Goal: Information Seeking & Learning: Learn about a topic

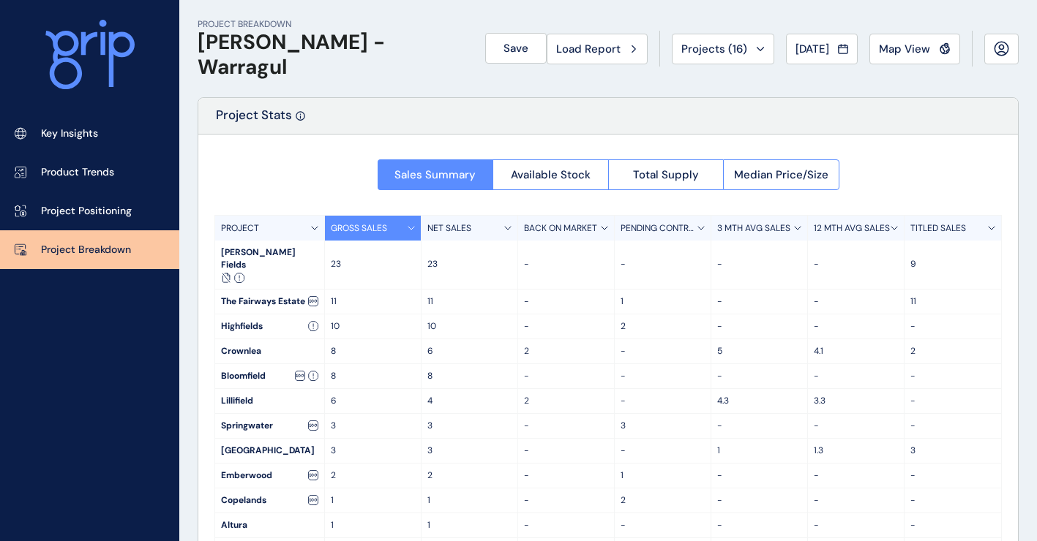
click at [824, 48] on span "Jul 2025" at bounding box center [812, 49] width 34 height 15
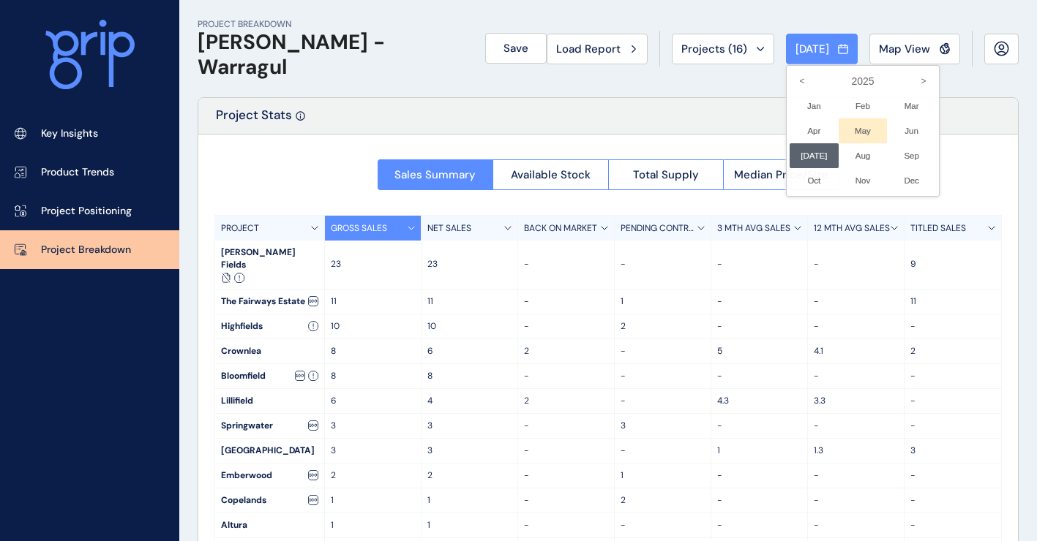
click at [855, 131] on li "May No report is available for this period. New months are usually published 5 …" at bounding box center [862, 131] width 49 height 25
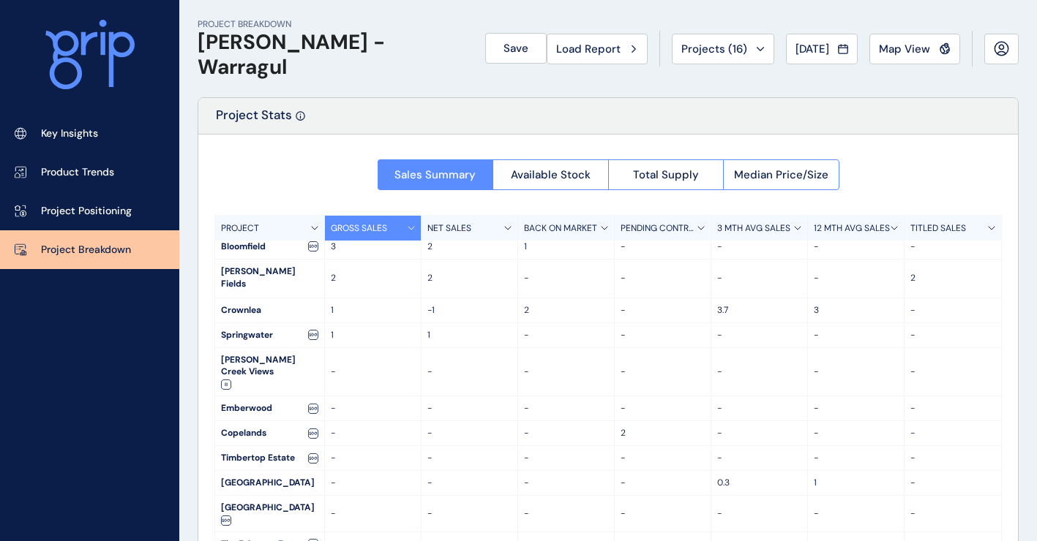
click at [849, 48] on button "May 2025" at bounding box center [822, 49] width 72 height 31
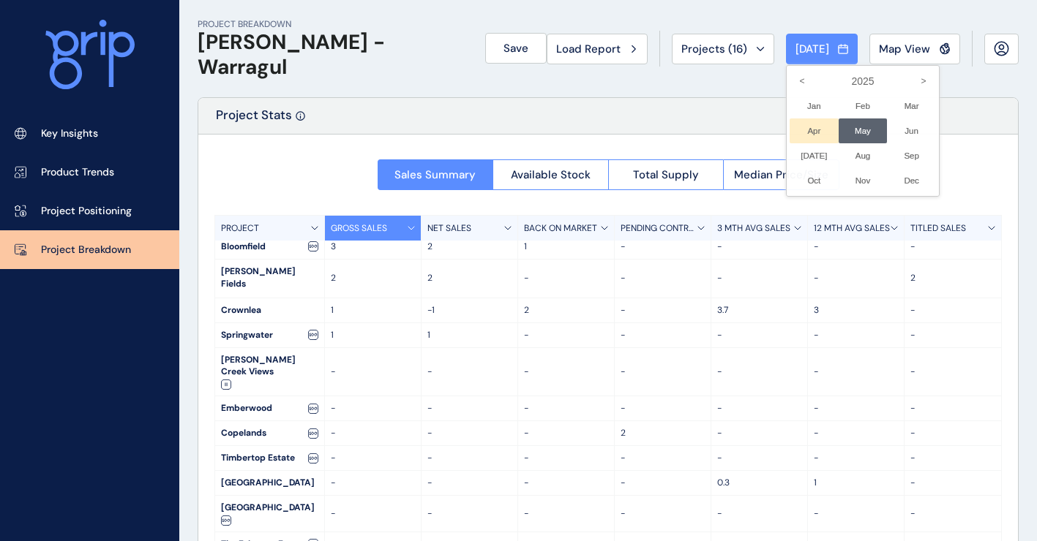
click at [804, 137] on li "Apr No report is available for this period. New months are usually published 5 …" at bounding box center [813, 131] width 49 height 25
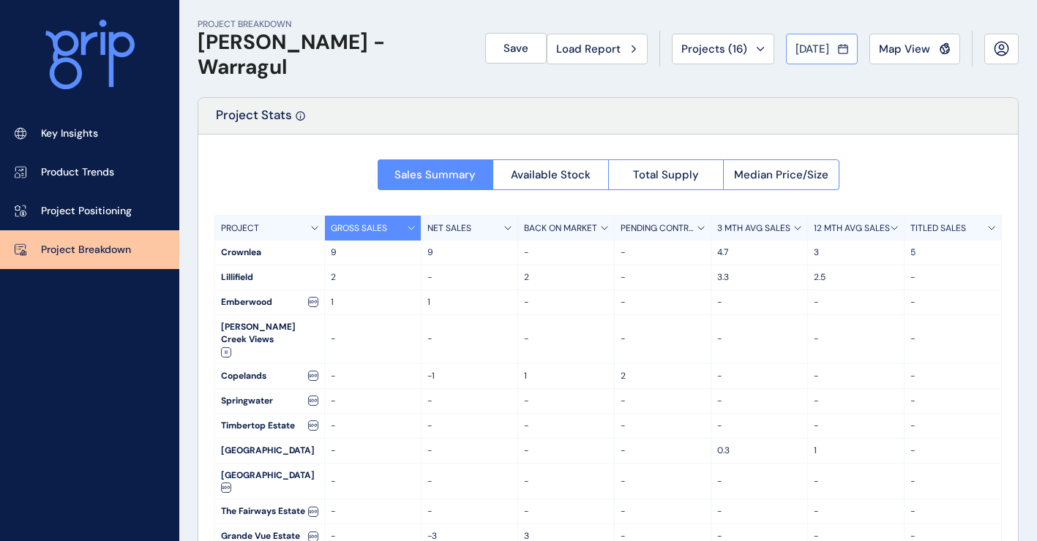
click at [844, 48] on icon at bounding box center [842, 48] width 9 height 0
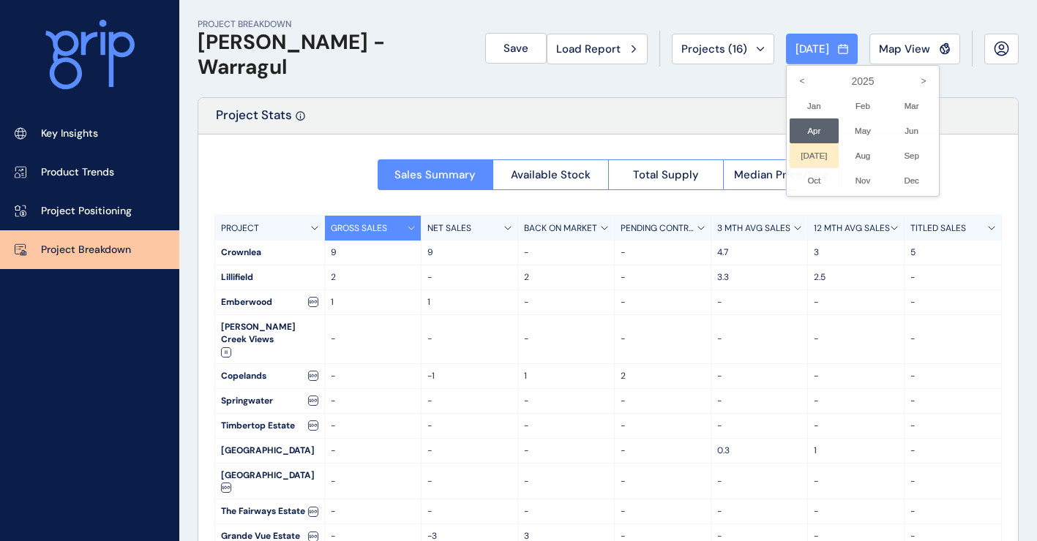
click at [809, 160] on li "Jul No report is available for this period. New months are usually published 5 …" at bounding box center [813, 155] width 49 height 25
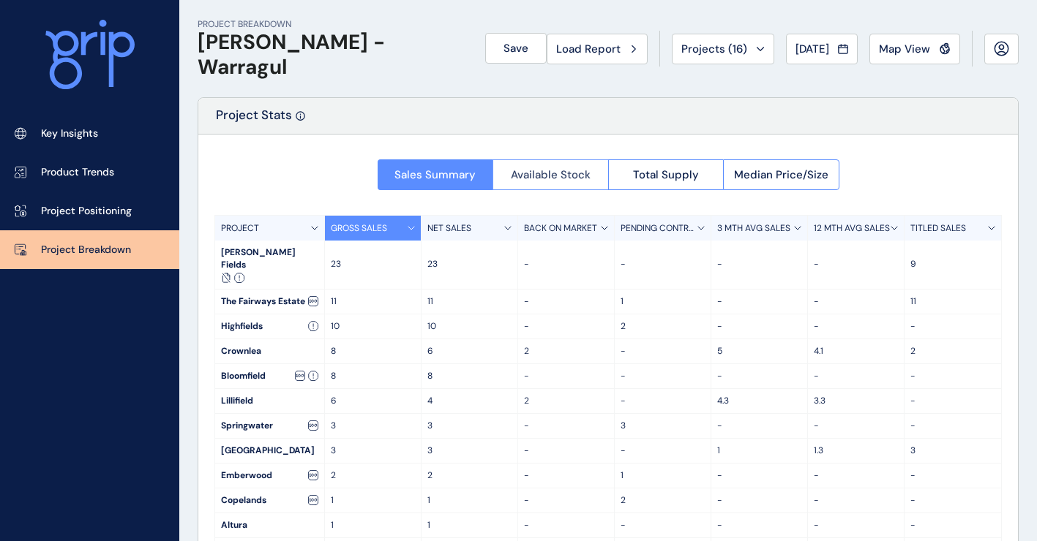
click at [573, 169] on span "Available Stock" at bounding box center [551, 175] width 80 height 15
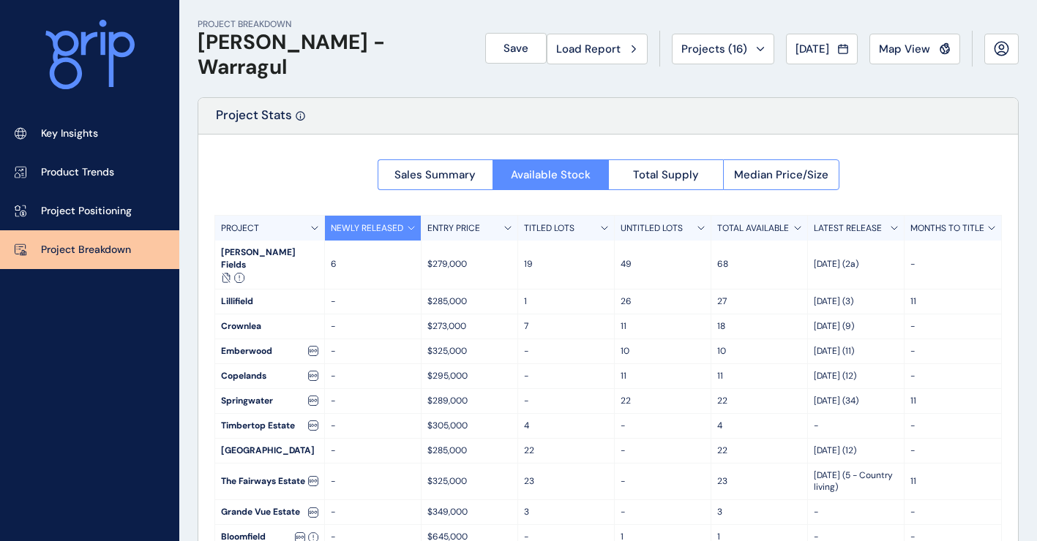
scroll to position [69, 0]
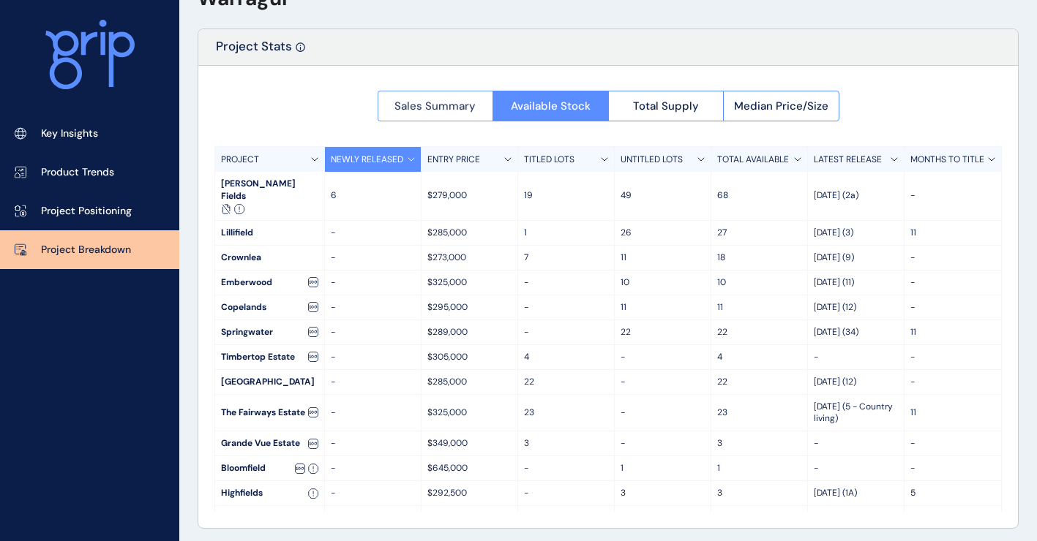
click at [451, 110] on span "Sales Summary" at bounding box center [434, 106] width 81 height 15
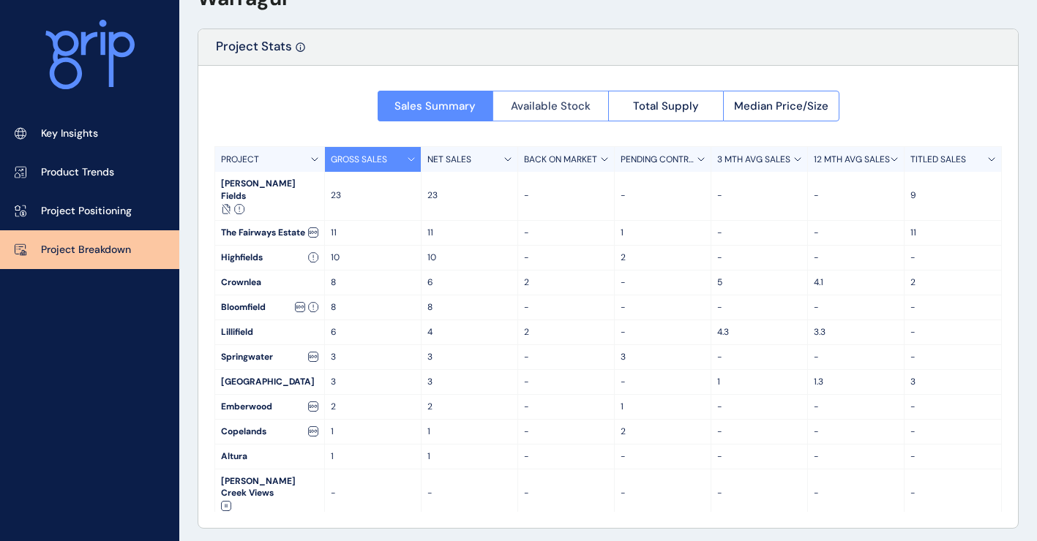
click at [518, 111] on span "Available Stock" at bounding box center [551, 106] width 80 height 15
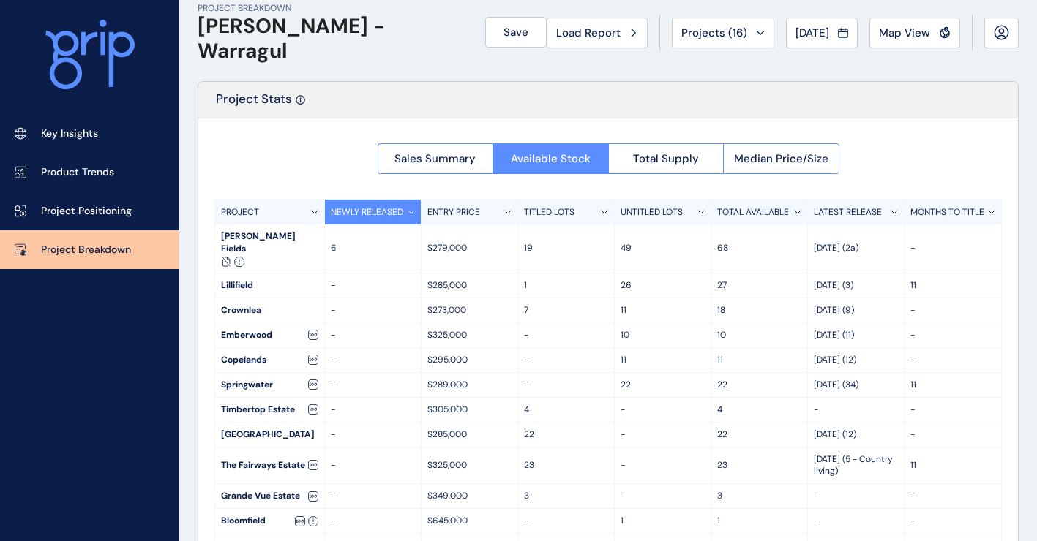
scroll to position [0, 0]
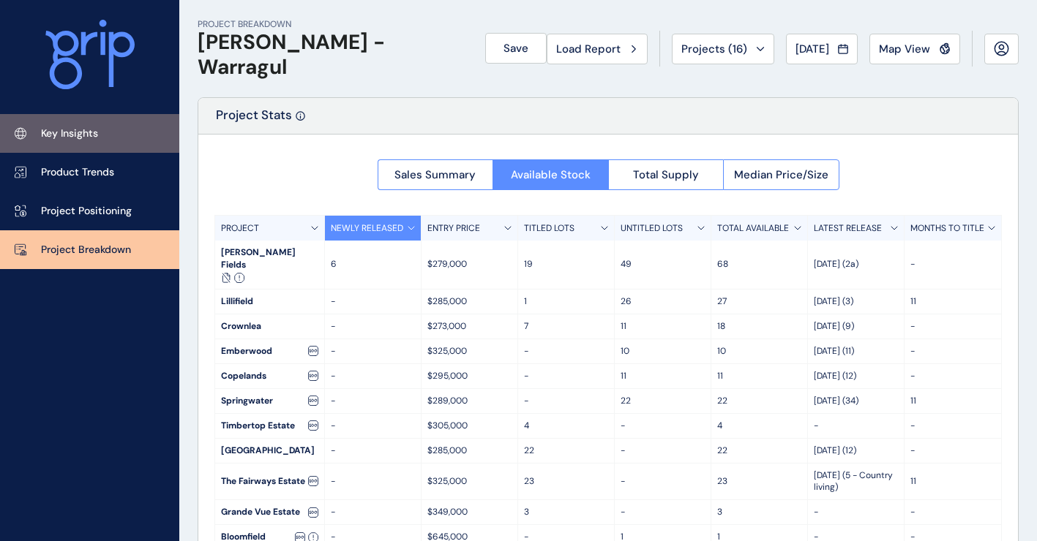
drag, startPoint x: 64, startPoint y: 124, endPoint x: 75, endPoint y: 124, distance: 11.0
click at [64, 124] on link "Key Insights" at bounding box center [89, 133] width 179 height 39
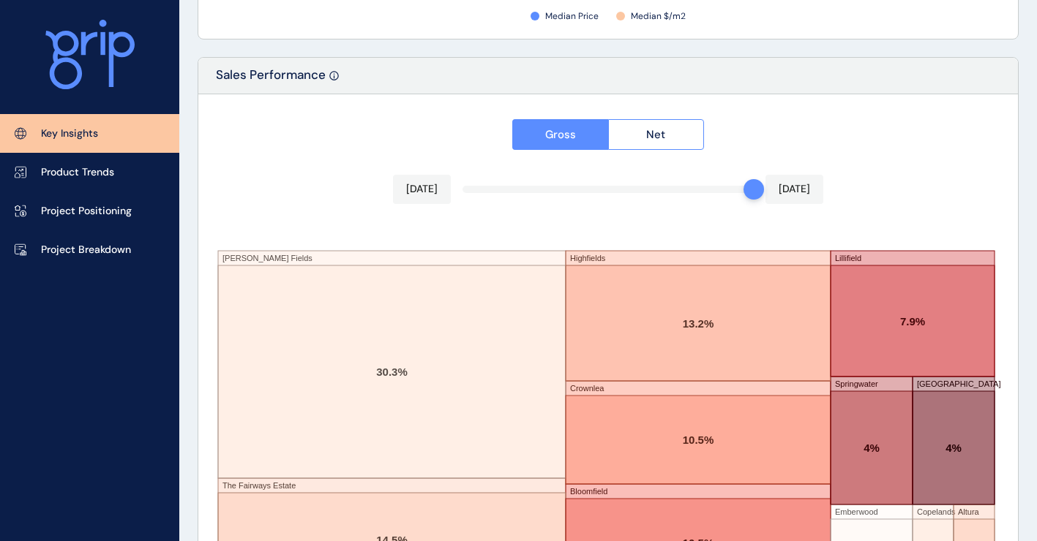
scroll to position [2539, 0]
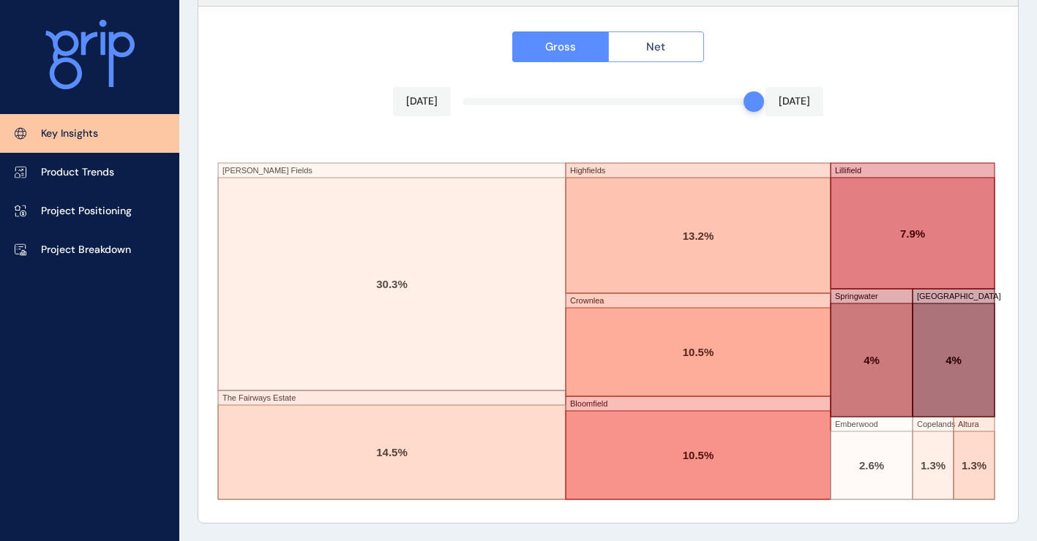
click at [678, 53] on button "Net" at bounding box center [656, 46] width 97 height 31
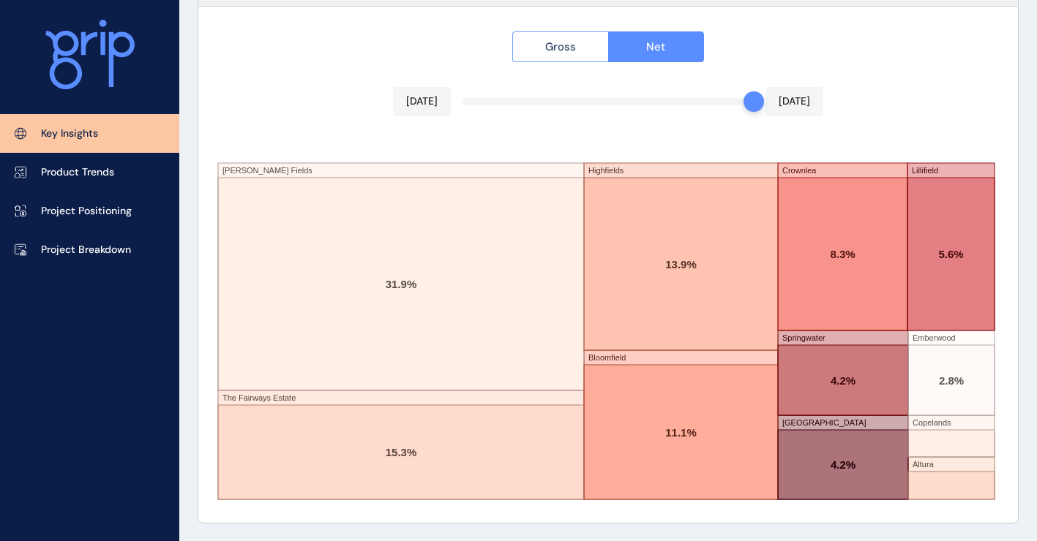
click at [588, 35] on button "Gross" at bounding box center [560, 46] width 96 height 31
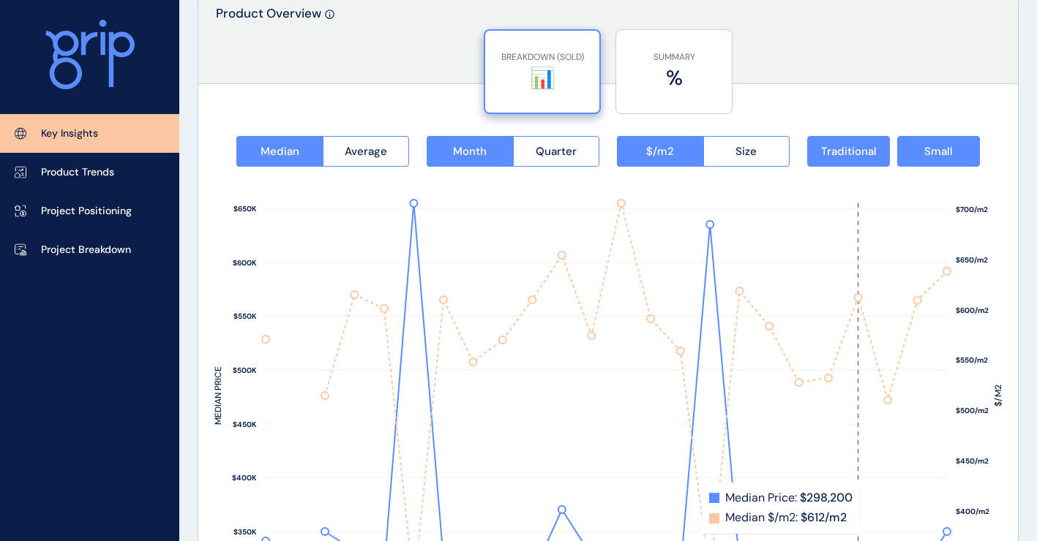
scroll to position [1807, 0]
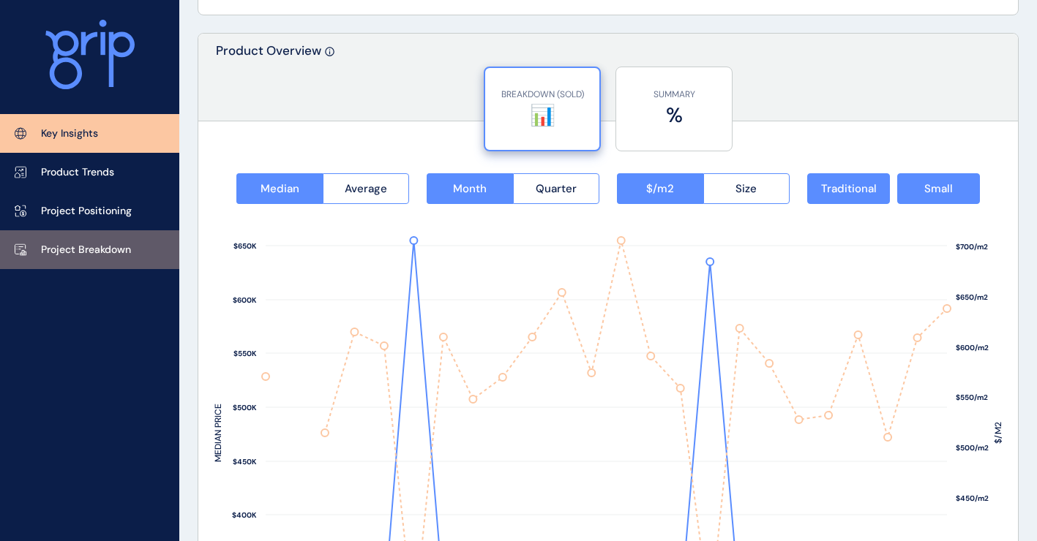
click at [107, 257] on p "Project Breakdown" at bounding box center [86, 250] width 90 height 15
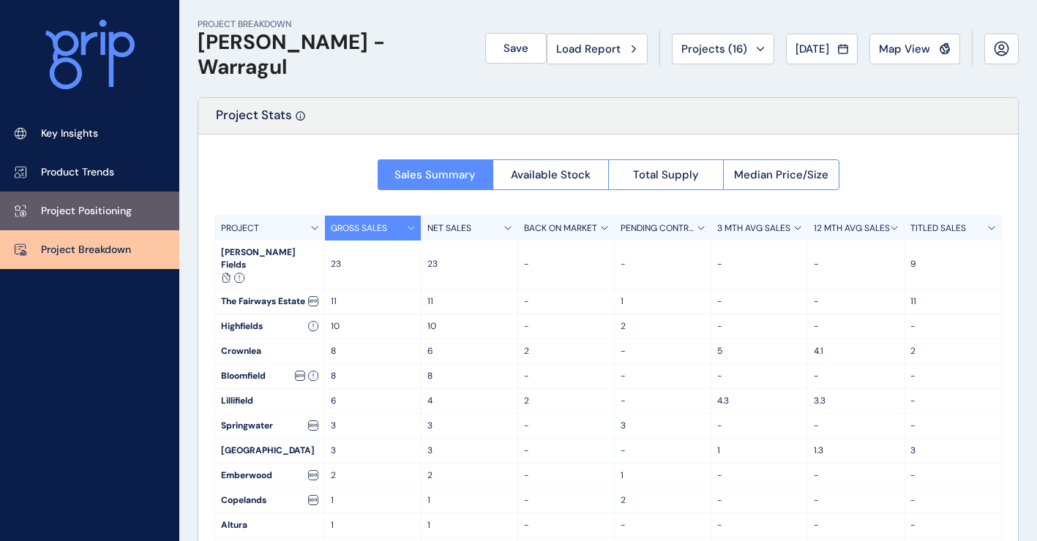
click at [130, 205] on p "Project Positioning" at bounding box center [86, 211] width 91 height 15
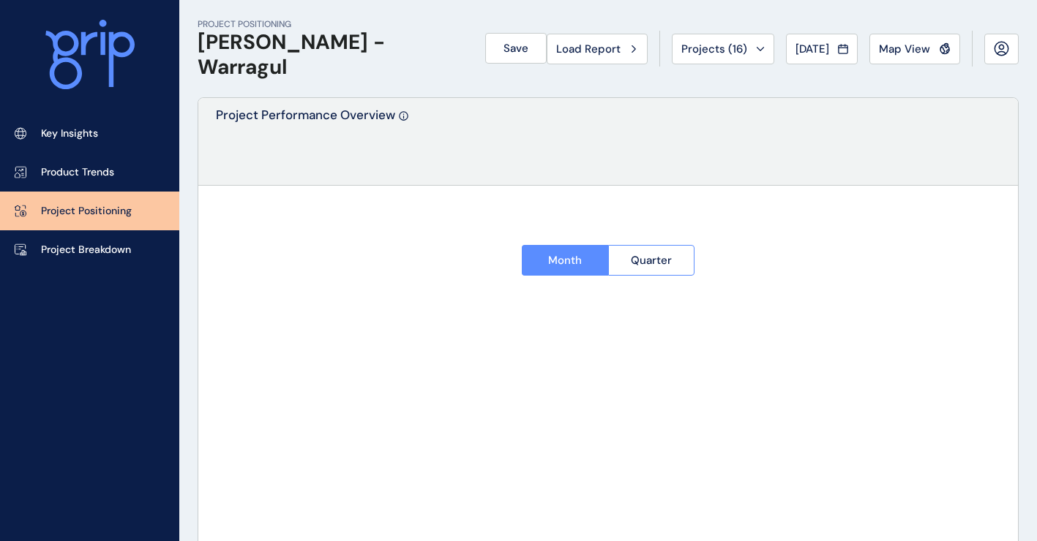
type input "**********"
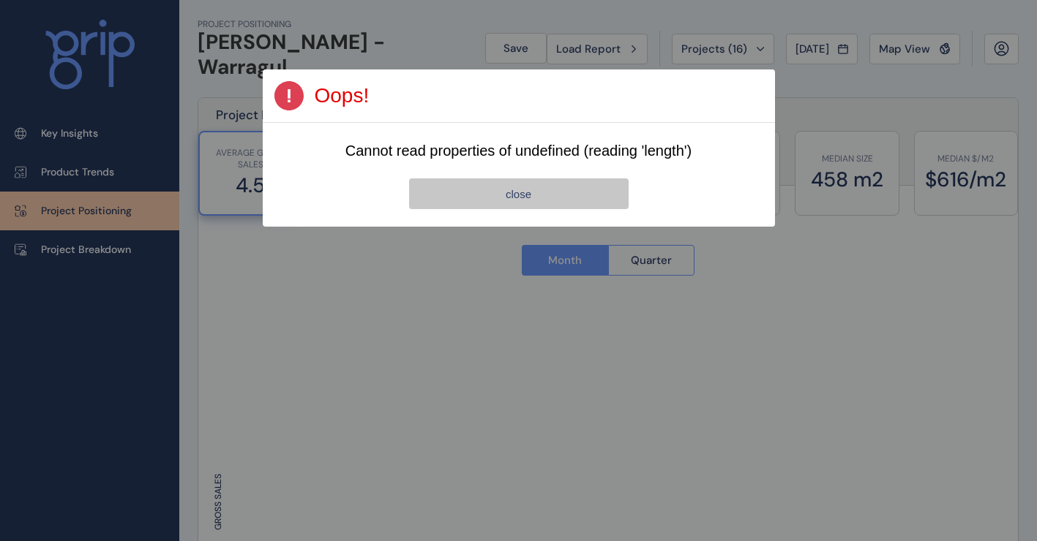
click at [551, 208] on button "close" at bounding box center [518, 194] width 219 height 31
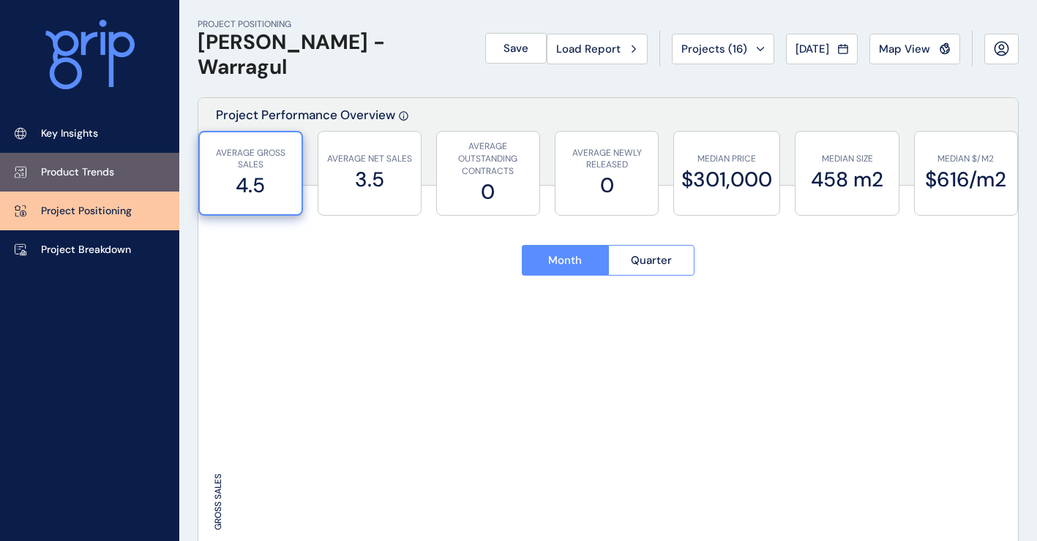
click at [100, 160] on link "Product Trends" at bounding box center [89, 172] width 179 height 39
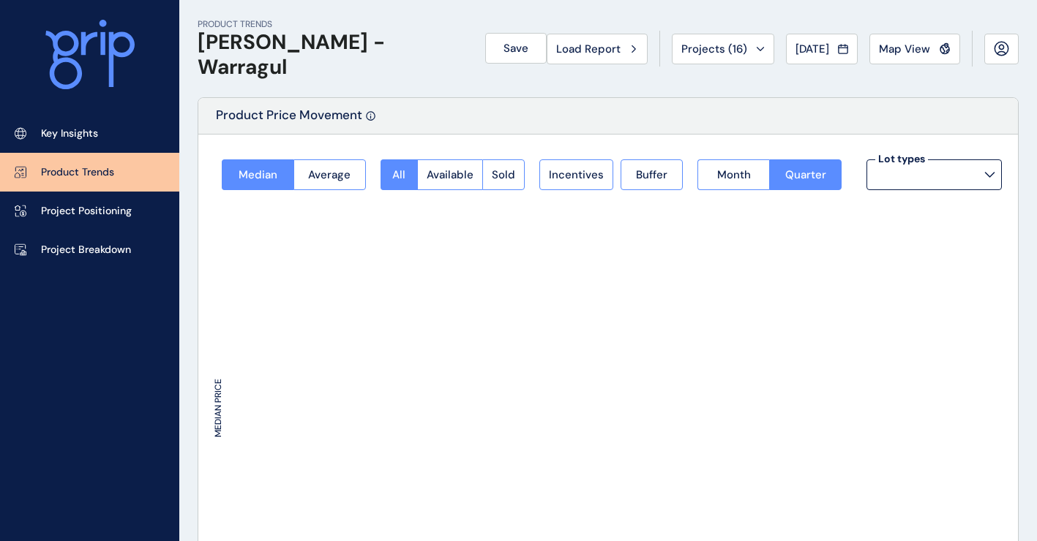
type input "*********"
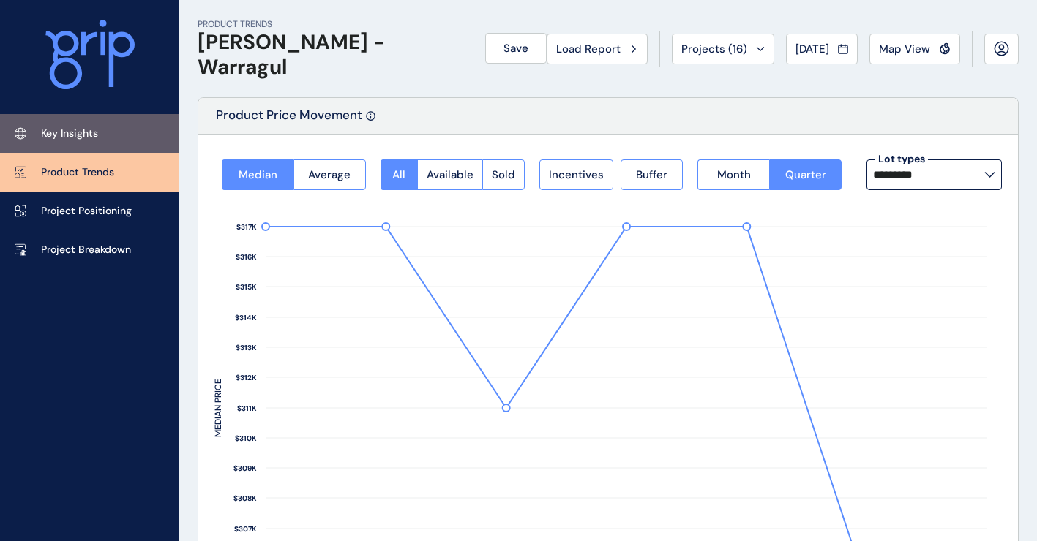
click at [74, 137] on p "Key Insights" at bounding box center [69, 134] width 57 height 15
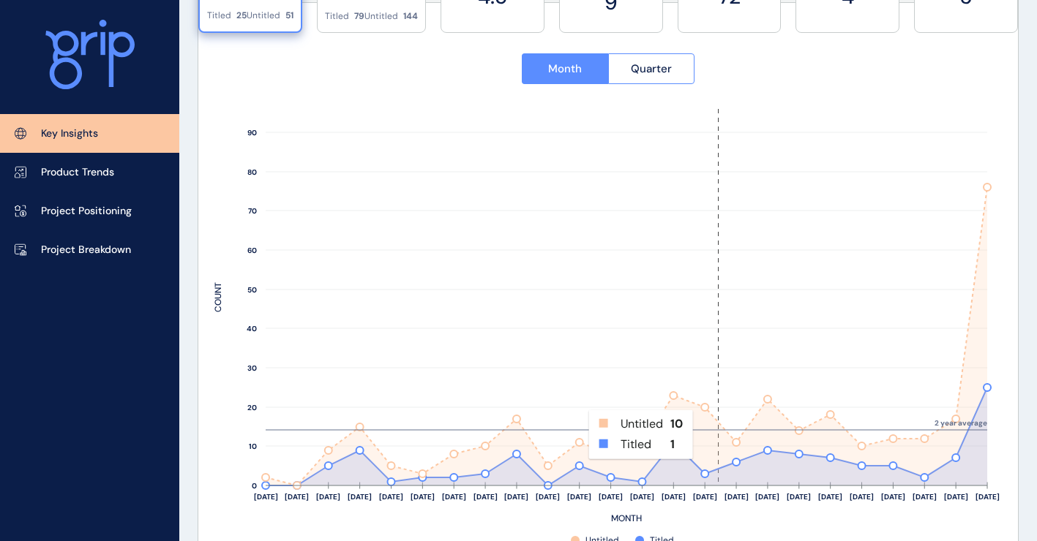
scroll to position [563, 0]
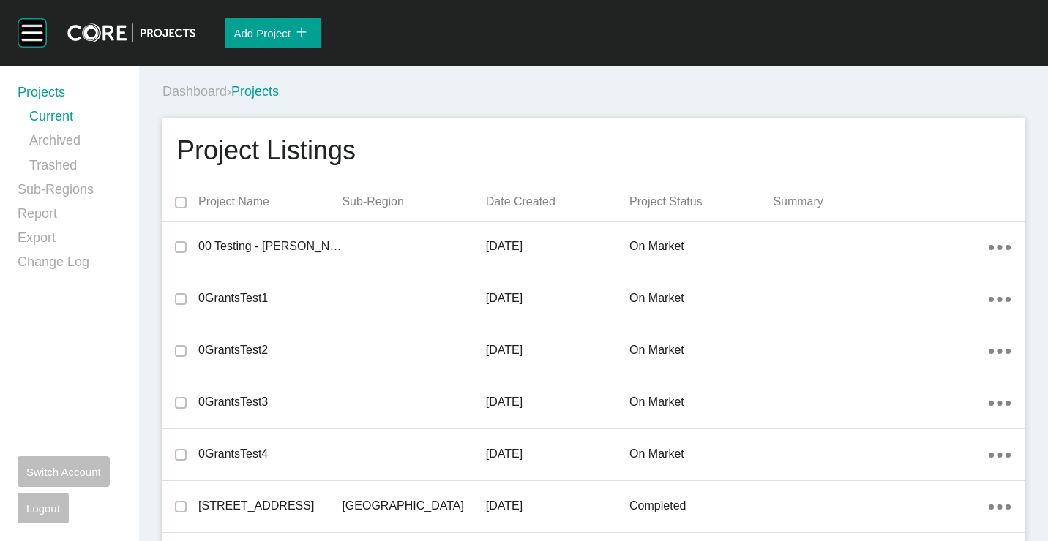
click at [577, 92] on div "Dashboard › Projects" at bounding box center [596, 92] width 868 height 18
click at [651, 91] on div "Dashboard › Projects" at bounding box center [596, 92] width 868 height 18
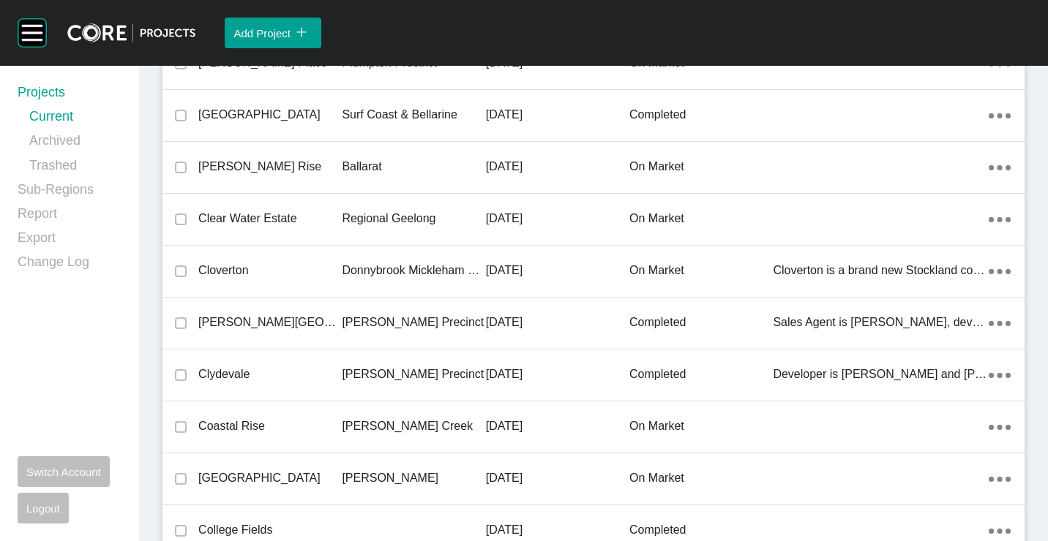
scroll to position [14158, 0]
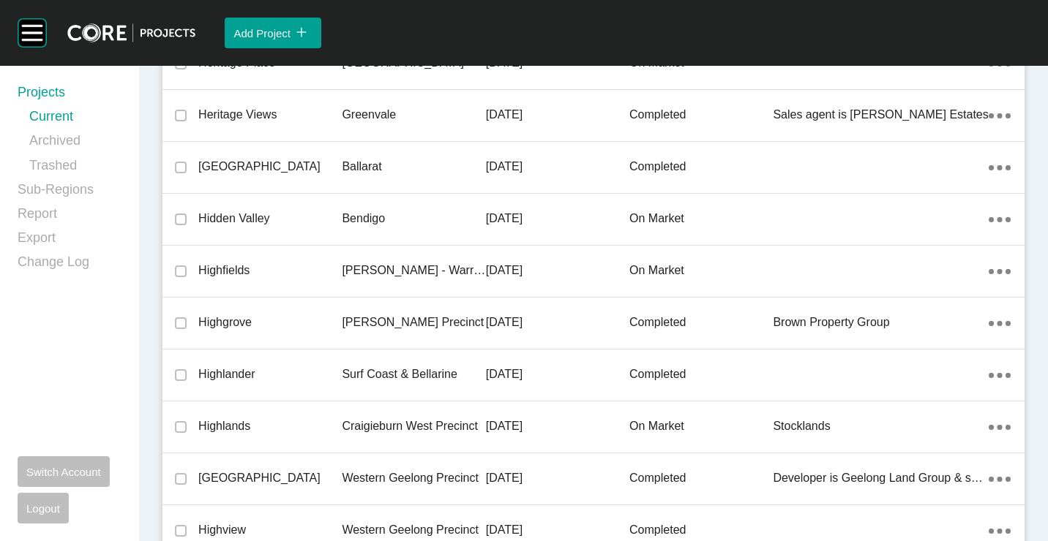
drag, startPoint x: 315, startPoint y: 259, endPoint x: 1031, endPoint y: 125, distance: 728.7
click at [315, 259] on div "Highfields" at bounding box center [269, 270] width 143 height 45
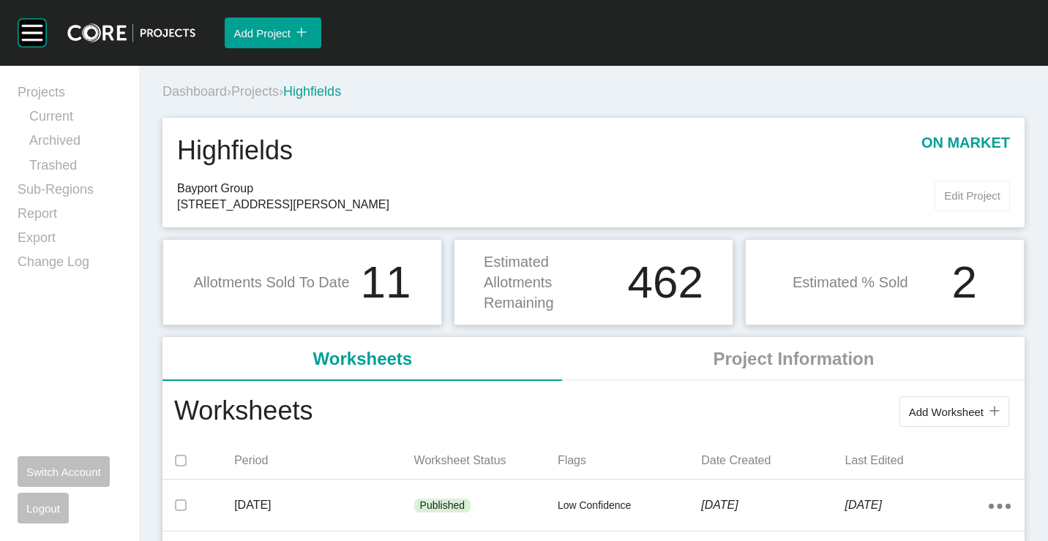
click at [964, 189] on span "Edit Project" at bounding box center [972, 195] width 56 height 12
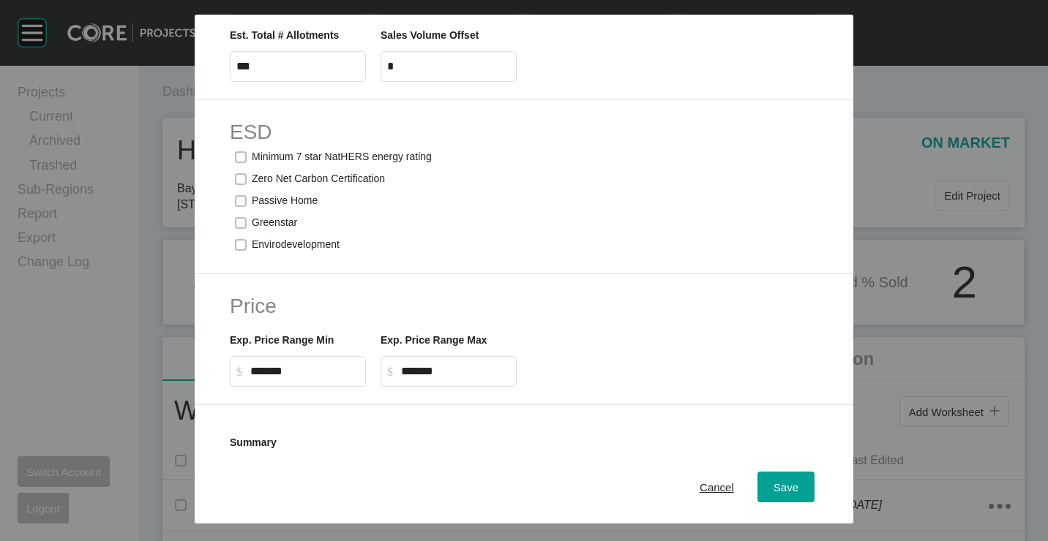
scroll to position [476, 0]
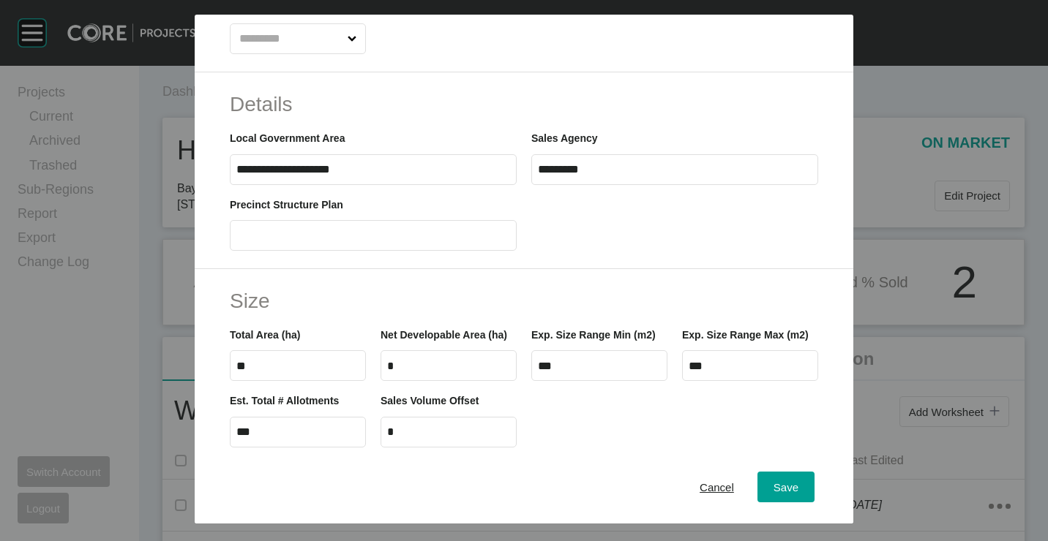
drag, startPoint x: 699, startPoint y: 479, endPoint x: 323, endPoint y: 34, distance: 582.6
click at [699, 479] on div "Cancel" at bounding box center [717, 487] width 42 height 20
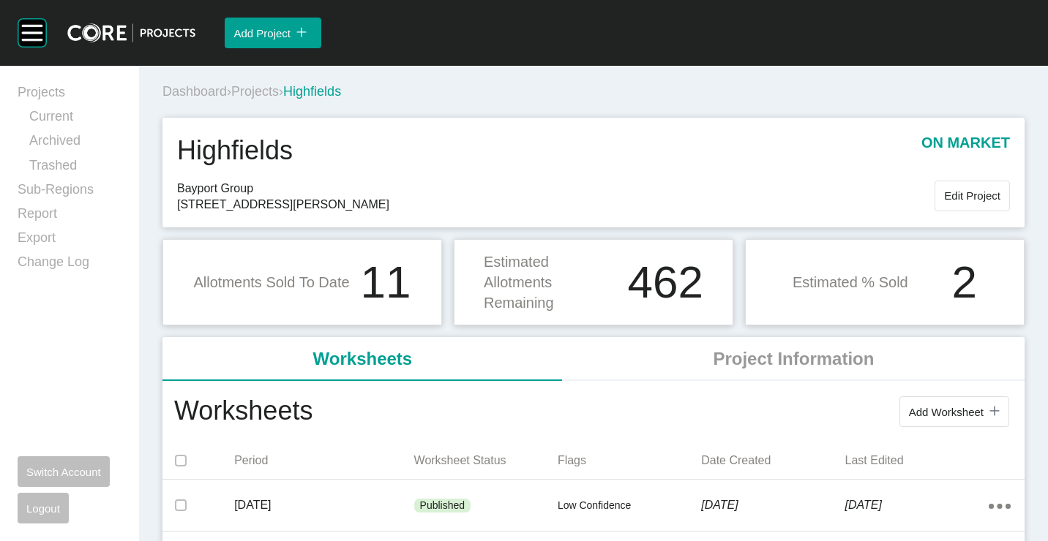
drag, startPoint x: 266, startPoint y: 83, endPoint x: 305, endPoint y: 78, distance: 39.1
click at [267, 82] on div "Dashboard › Projects › Highfields" at bounding box center [596, 92] width 868 height 40
click at [276, 95] on span "Projects" at bounding box center [255, 91] width 48 height 15
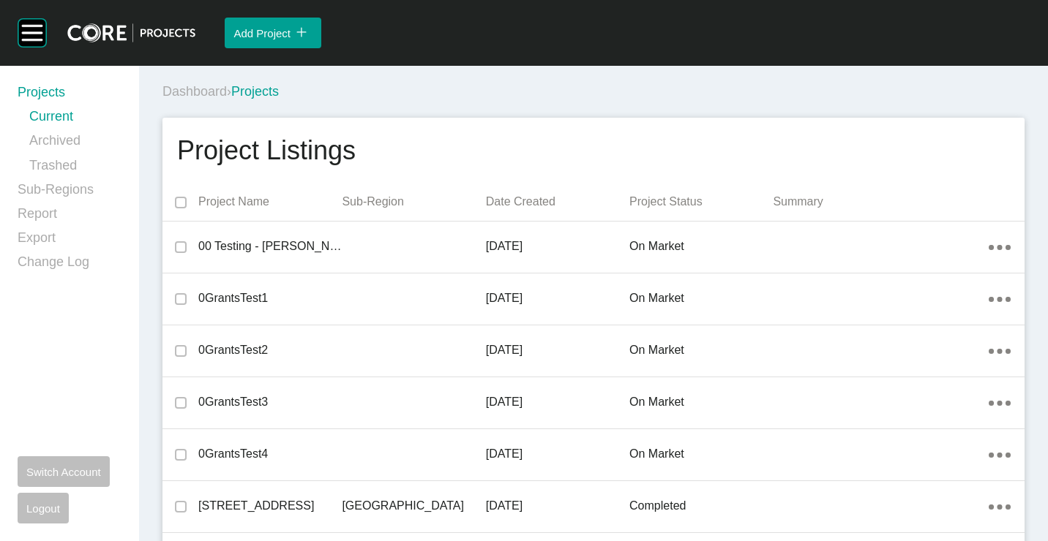
scroll to position [5067, 0]
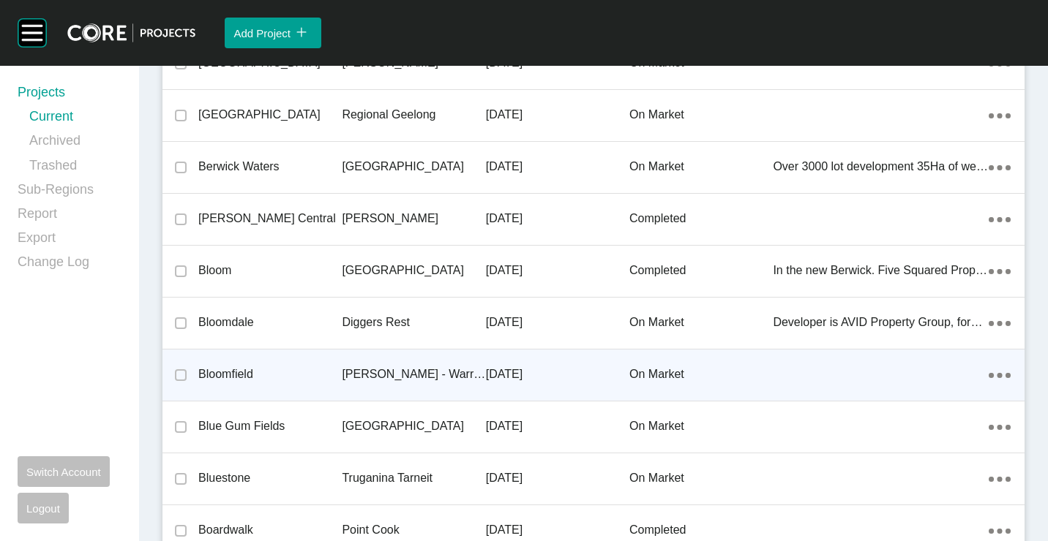
click at [356, 380] on p "[PERSON_NAME] - Warragul" at bounding box center [413, 375] width 143 height 16
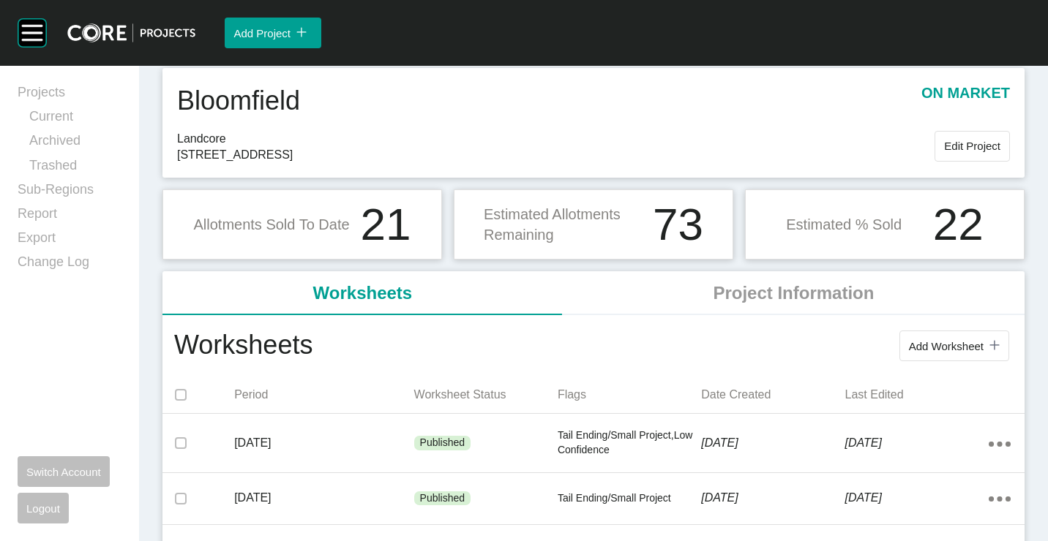
scroll to position [73, 0]
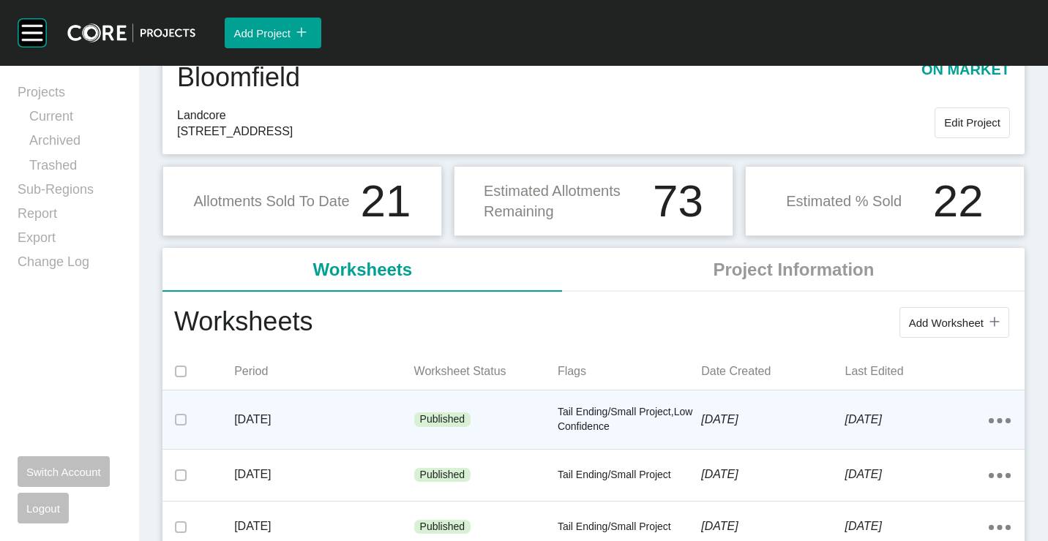
click at [433, 422] on p "Published" at bounding box center [442, 420] width 45 height 15
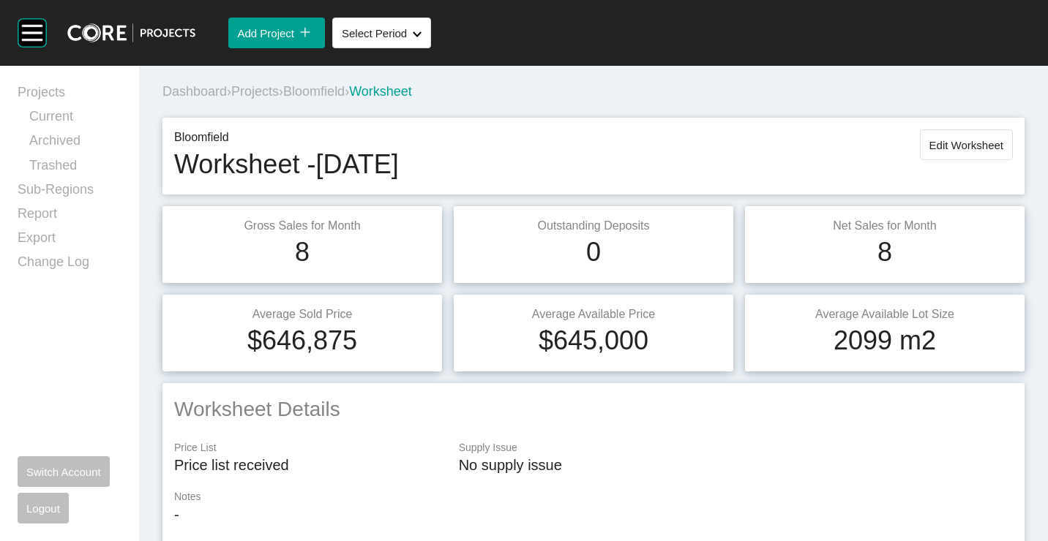
click at [337, 96] on span "Bloomfield" at bounding box center [313, 91] width 61 height 15
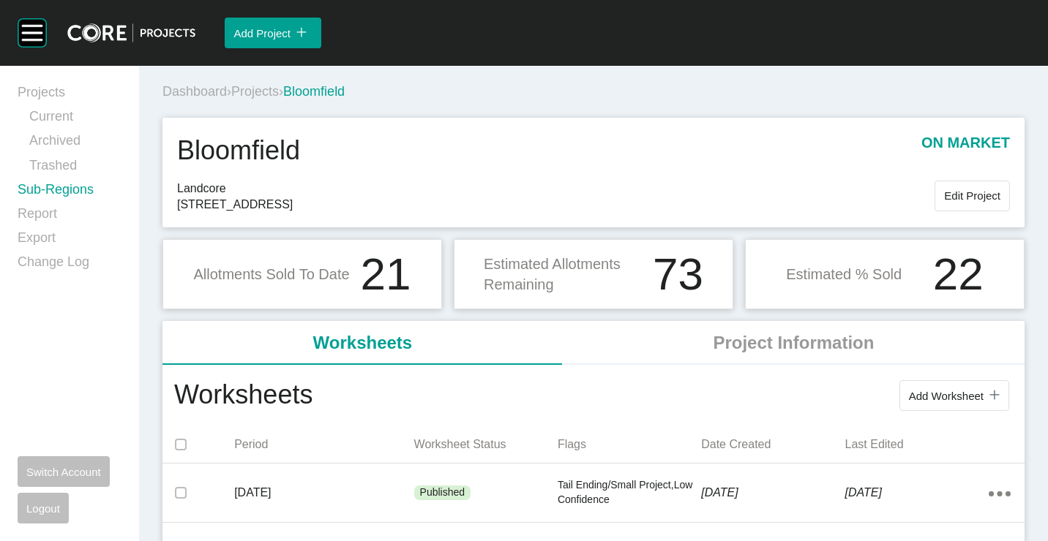
click at [86, 184] on link "Sub-Regions" at bounding box center [70, 193] width 104 height 24
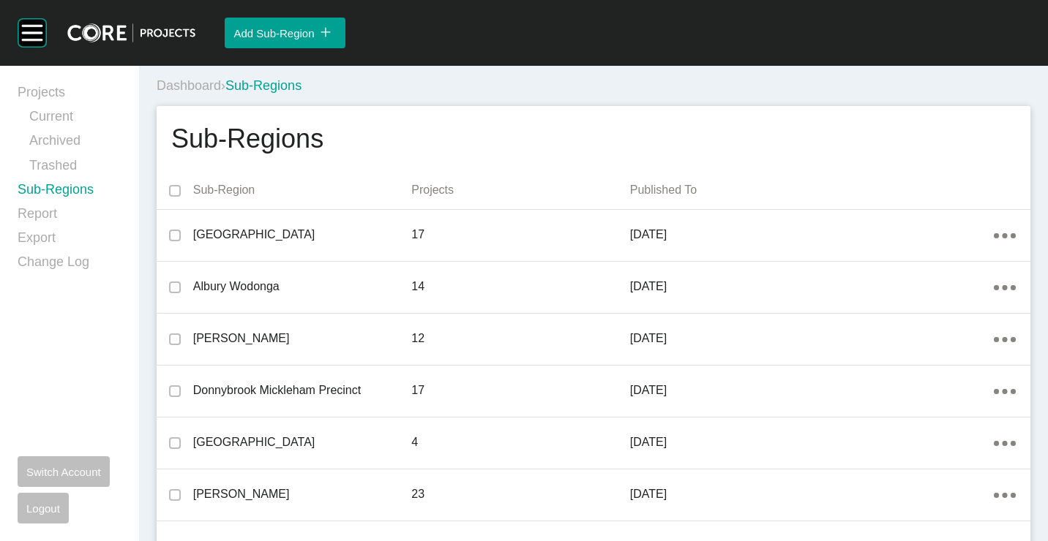
scroll to position [1471, 0]
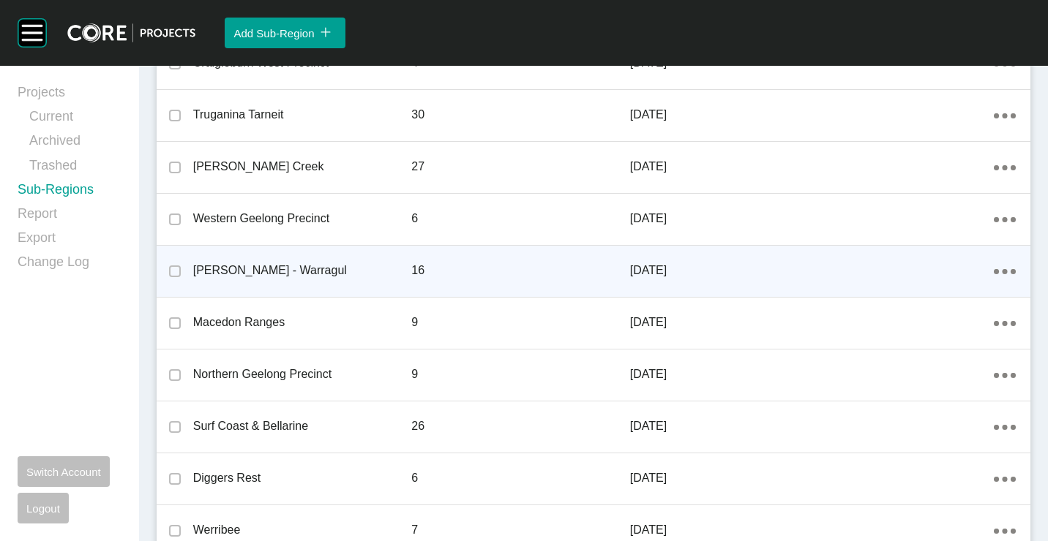
click at [361, 268] on p "[PERSON_NAME] - Warragul" at bounding box center [302, 271] width 219 height 16
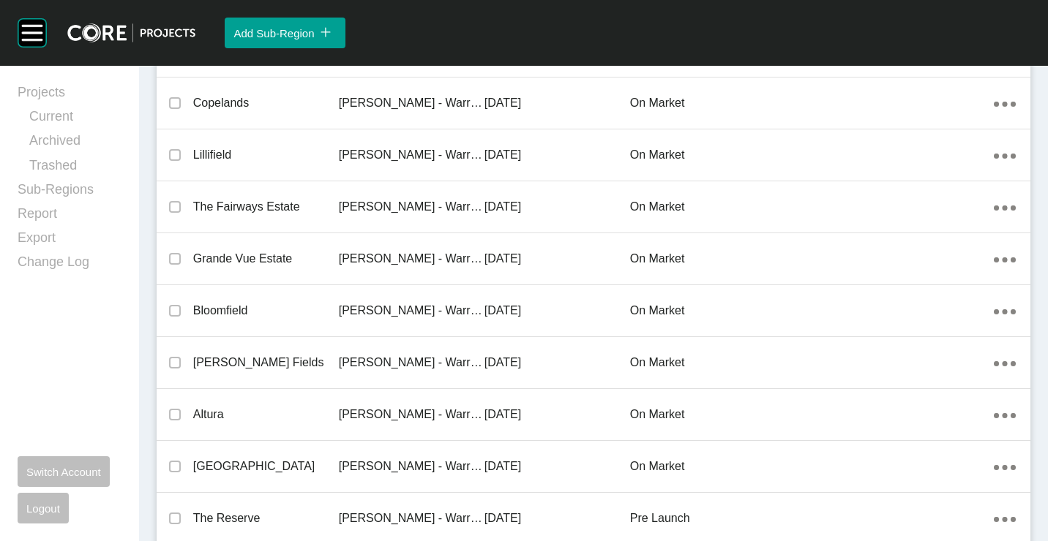
scroll to position [495, 0]
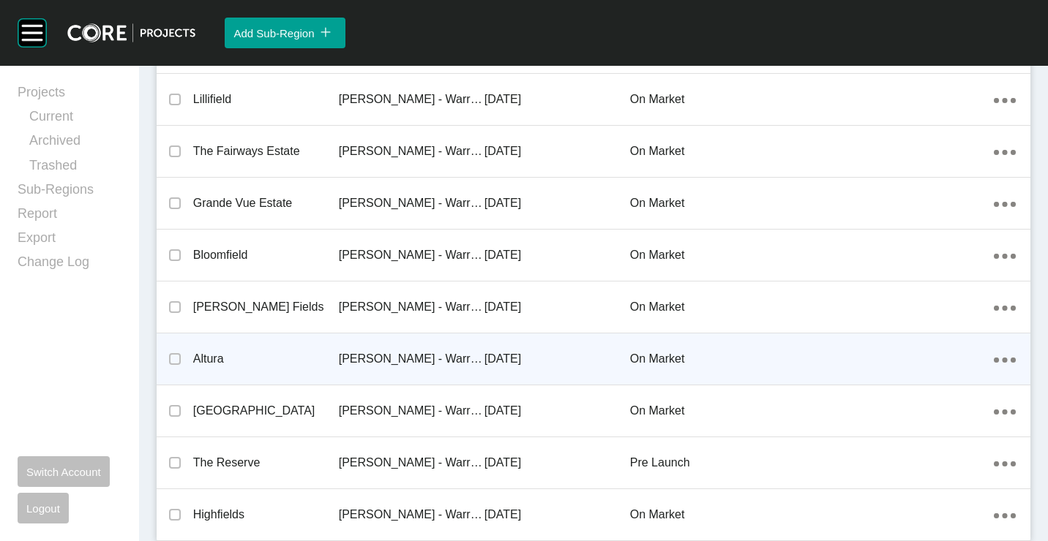
click at [217, 356] on p "Altura" at bounding box center [266, 359] width 146 height 16
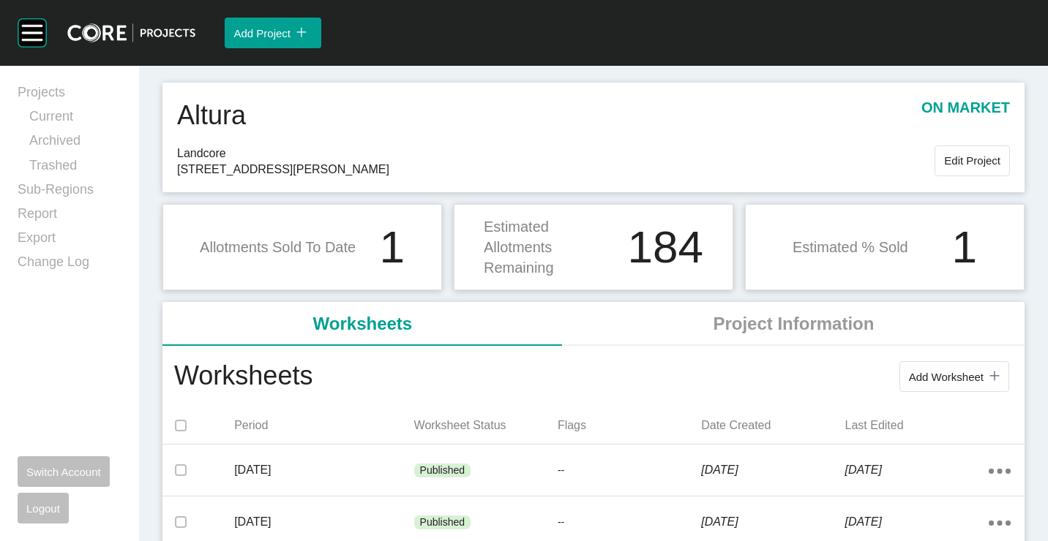
scroll to position [48, 0]
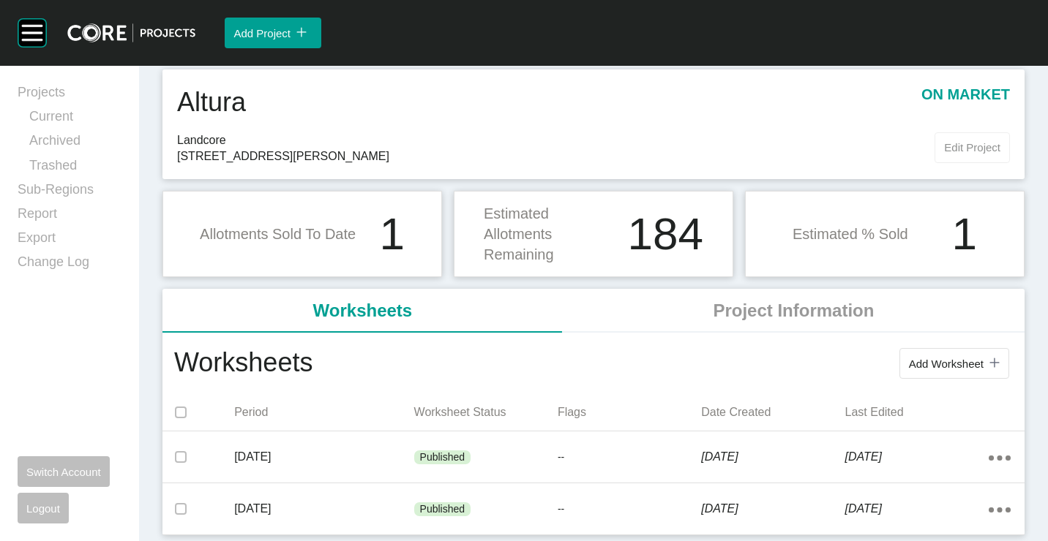
click at [982, 152] on span "Edit Project" at bounding box center [972, 147] width 56 height 12
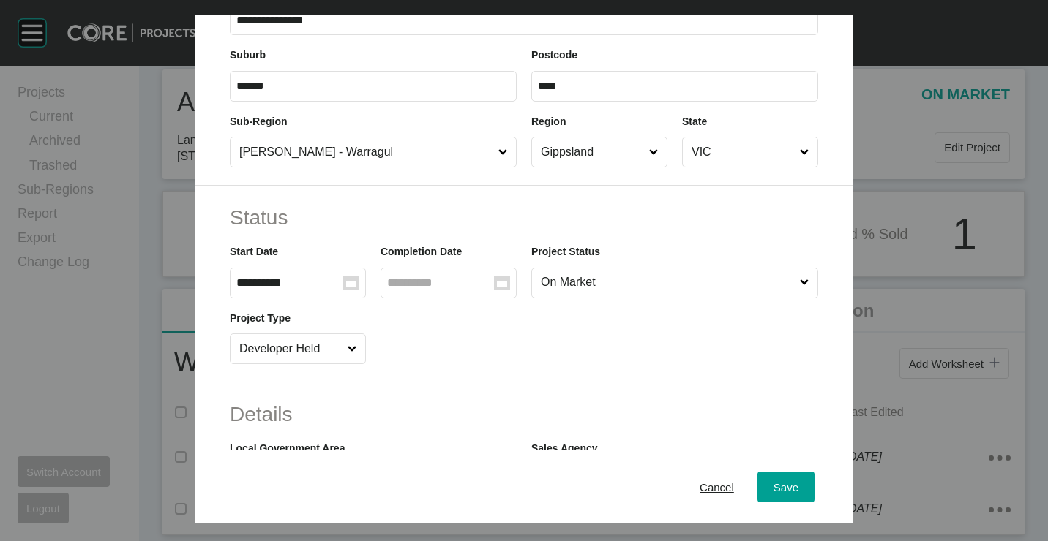
scroll to position [219, 0]
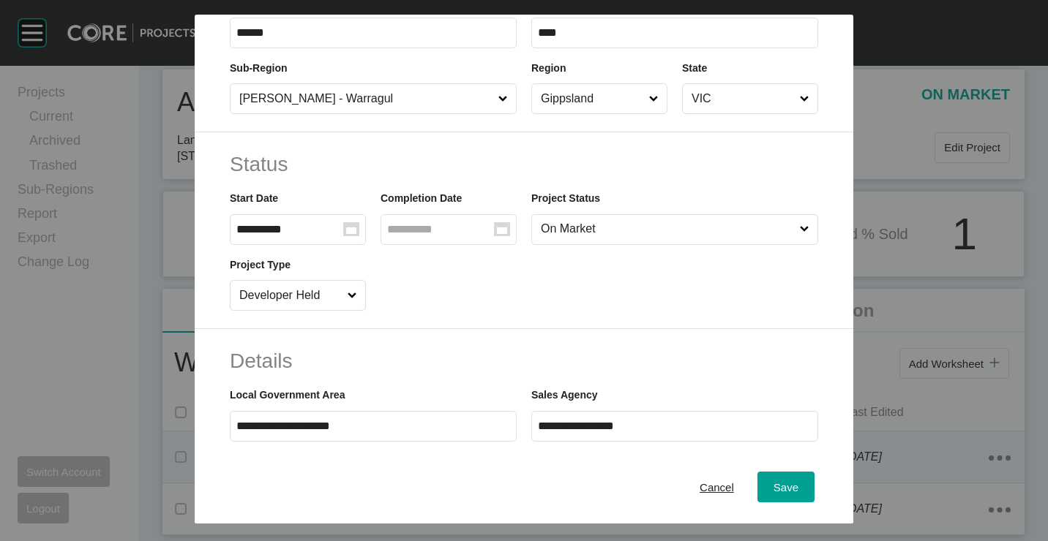
click at [709, 484] on span "Cancel" at bounding box center [716, 487] width 34 height 12
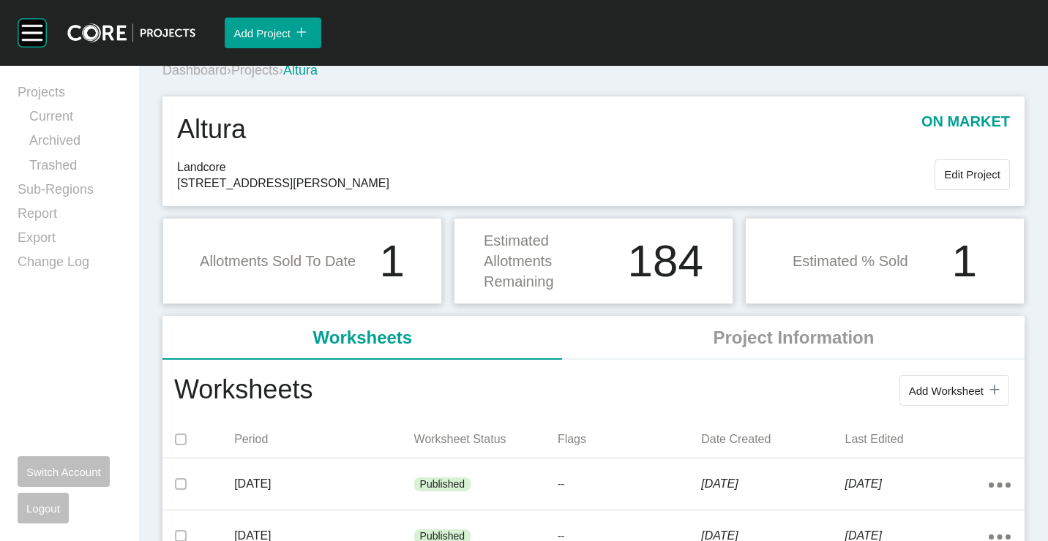
scroll to position [0, 0]
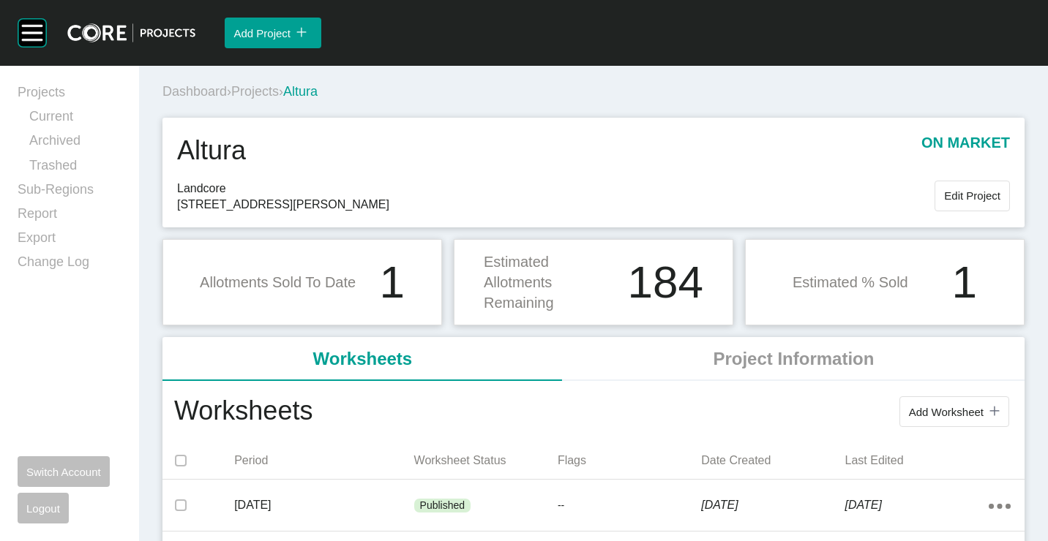
click at [271, 88] on span "Projects" at bounding box center [255, 91] width 48 height 15
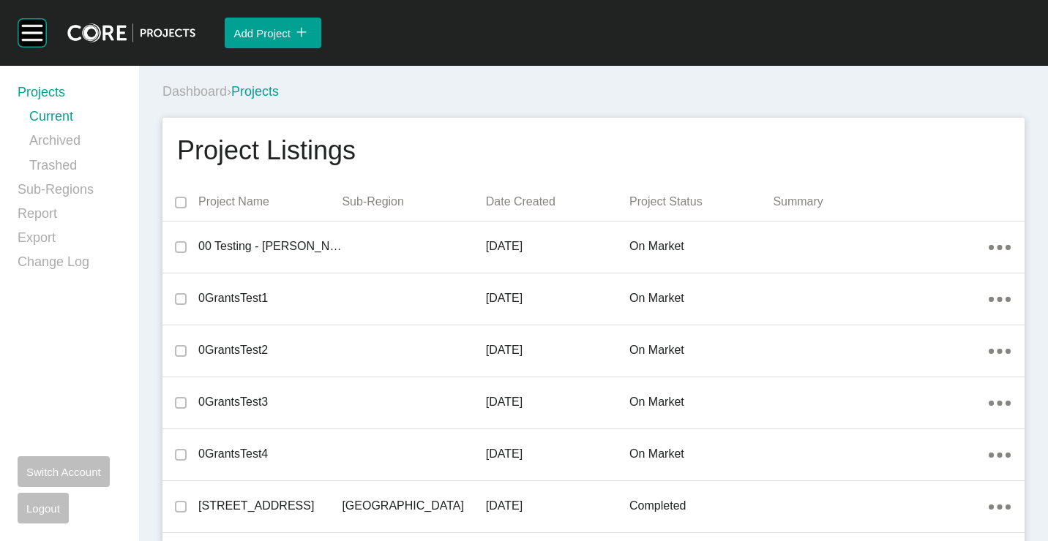
scroll to position [30937, 0]
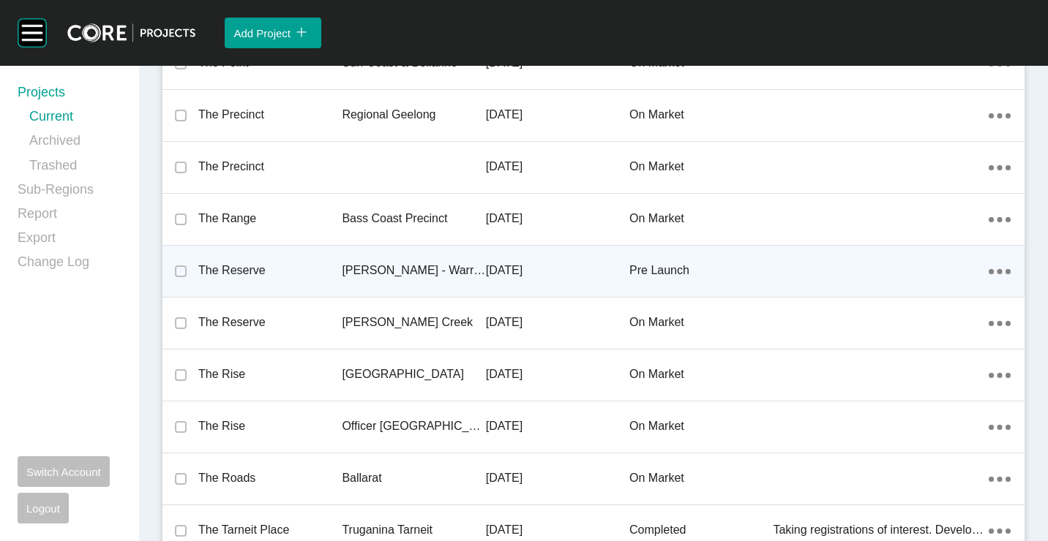
click at [384, 269] on p "[PERSON_NAME] - Warragul" at bounding box center [413, 271] width 143 height 16
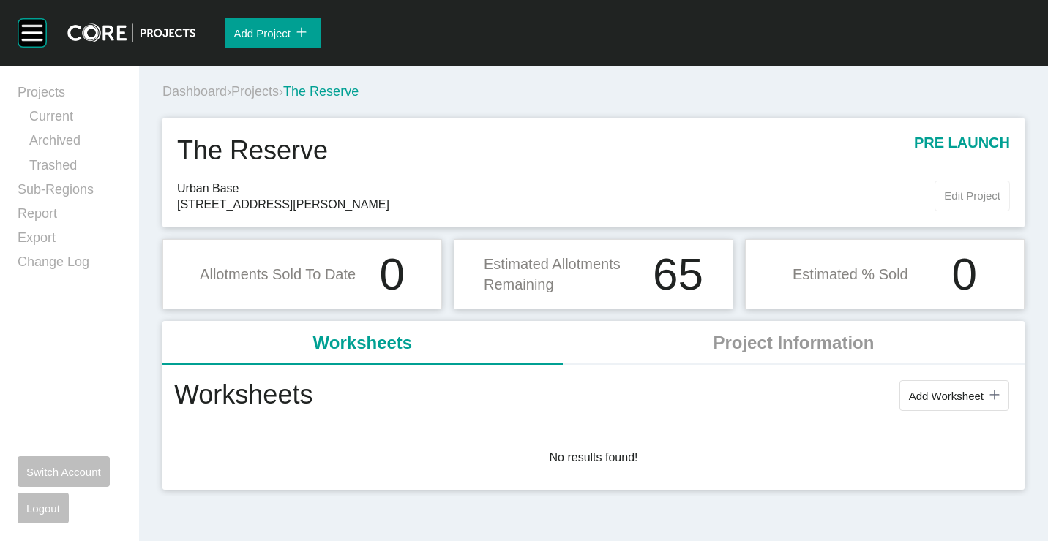
click at [973, 200] on span "Edit Project" at bounding box center [972, 195] width 56 height 12
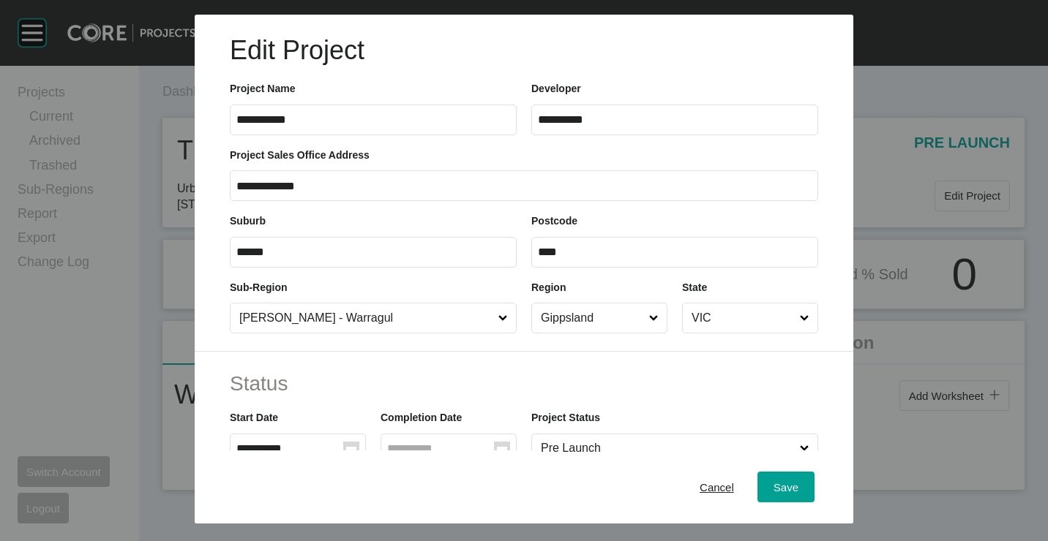
scroll to position [219, 0]
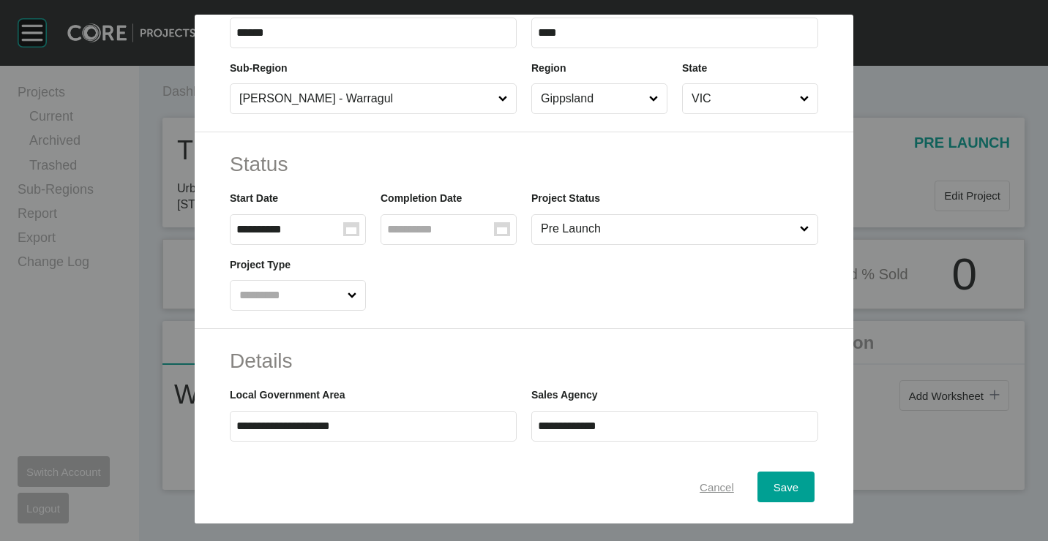
click at [699, 492] on span "Cancel" at bounding box center [716, 487] width 34 height 12
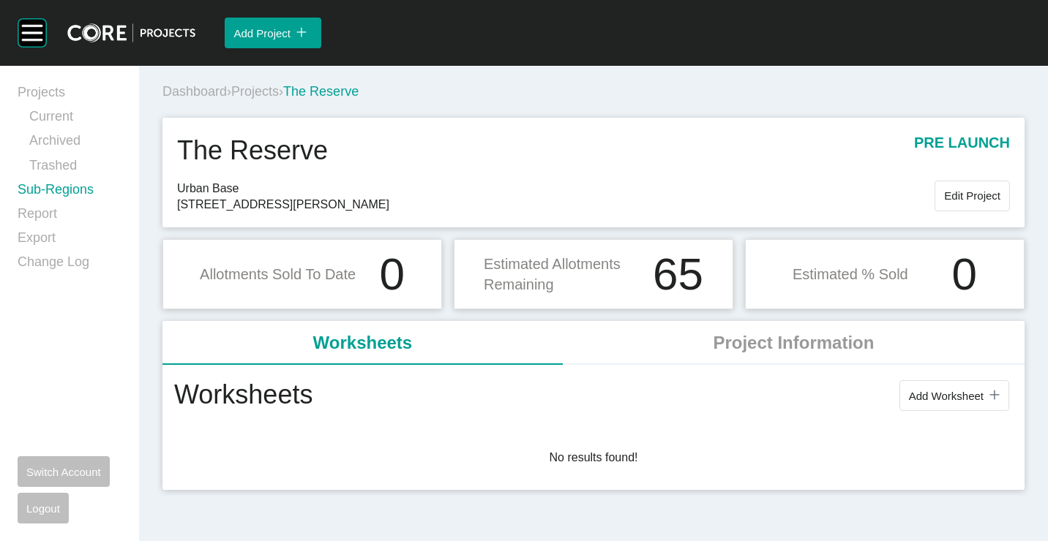
click at [75, 181] on link "Sub-Regions" at bounding box center [70, 193] width 104 height 24
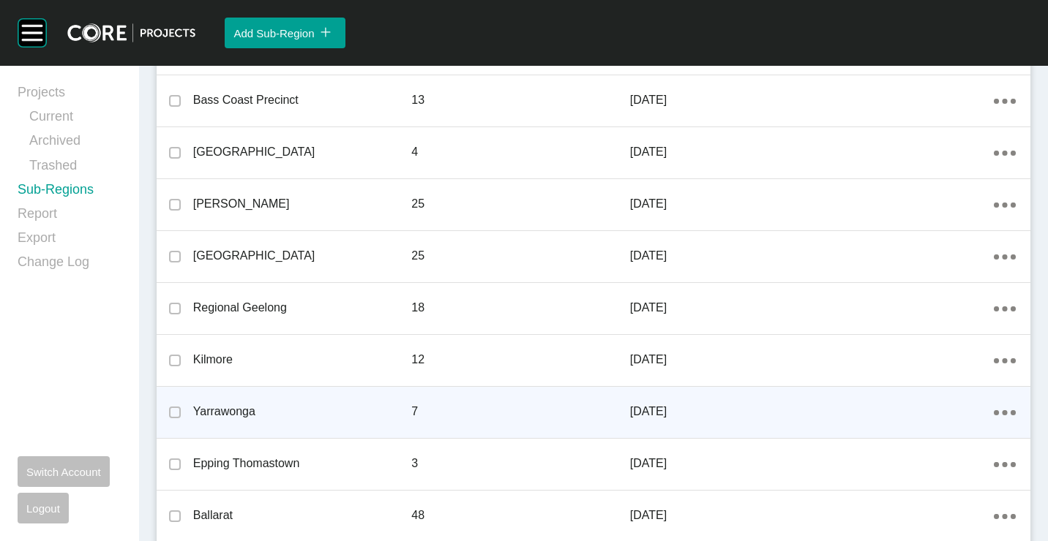
scroll to position [732, 0]
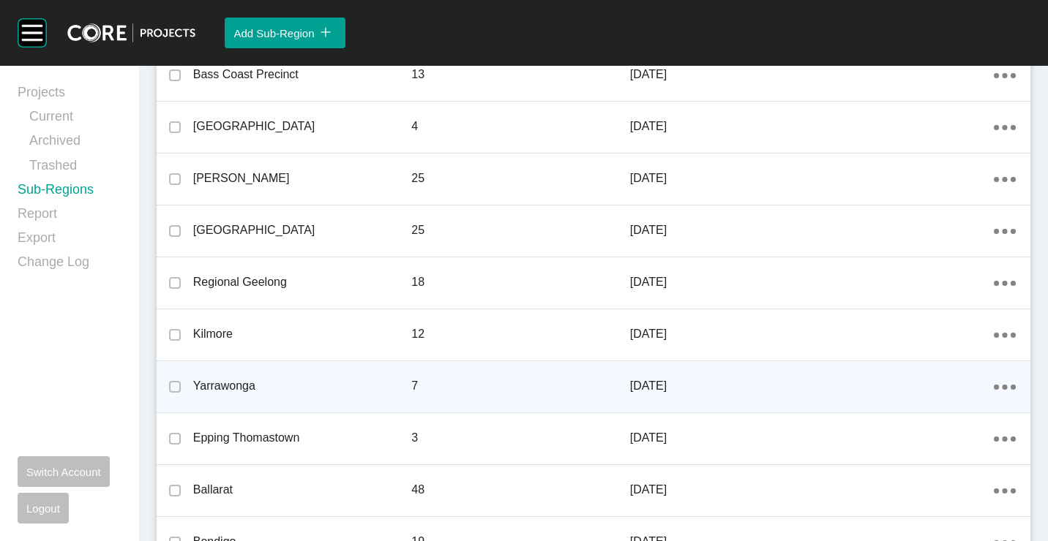
click at [994, 383] on div "Action Menu Dots Copy 6 Created with Sketch." at bounding box center [1005, 386] width 22 height 16
click at [939, 389] on link "Edit" at bounding box center [942, 389] width 40 height 22
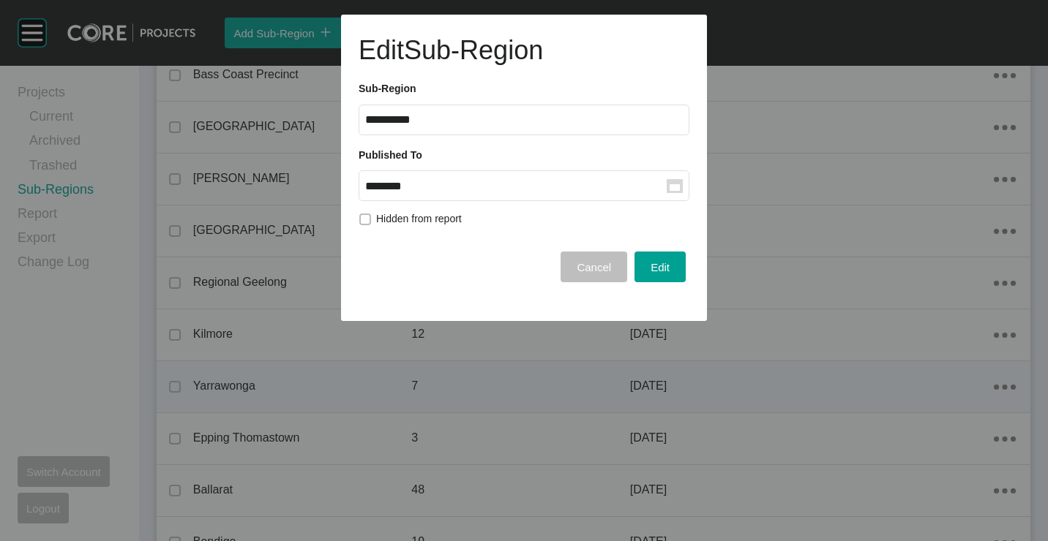
click at [675, 189] on rect at bounding box center [674, 187] width 10 height 7
click at [667, 189] on input "********" at bounding box center [515, 186] width 301 height 12
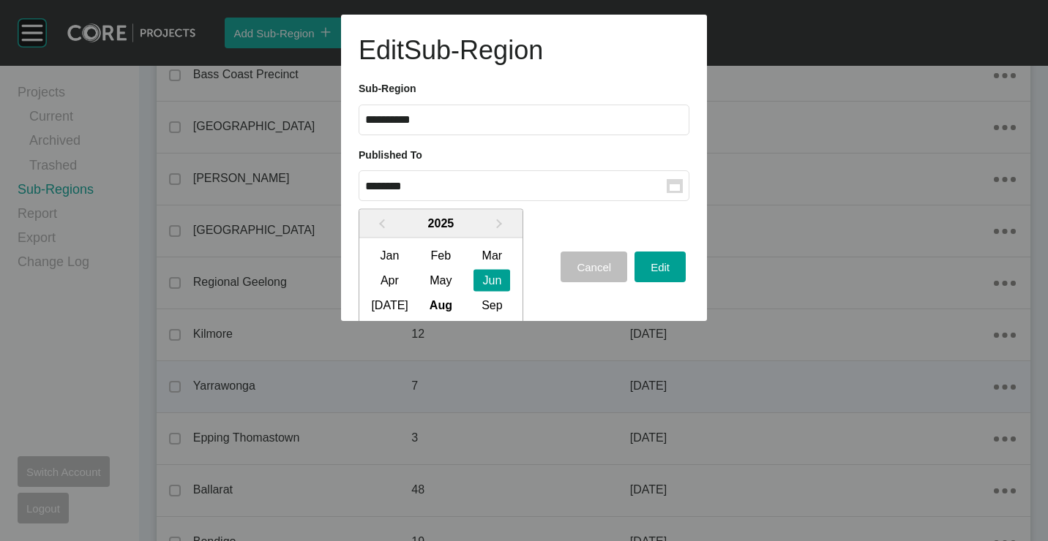
drag, startPoint x: 400, startPoint y: 301, endPoint x: 552, endPoint y: 304, distance: 152.2
click at [402, 300] on div "[DATE]" at bounding box center [389, 305] width 37 height 22
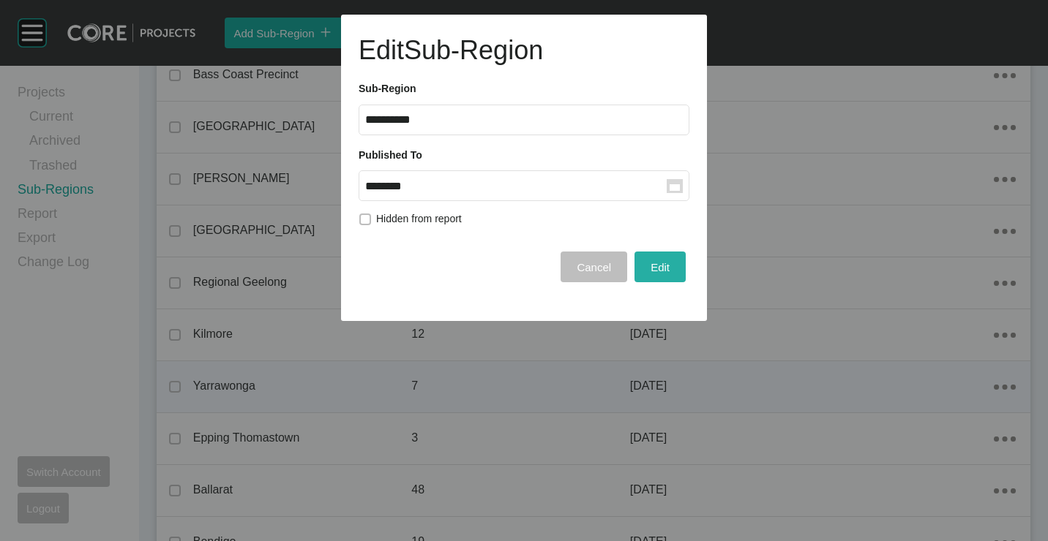
click at [649, 266] on div "Edit" at bounding box center [660, 268] width 26 height 20
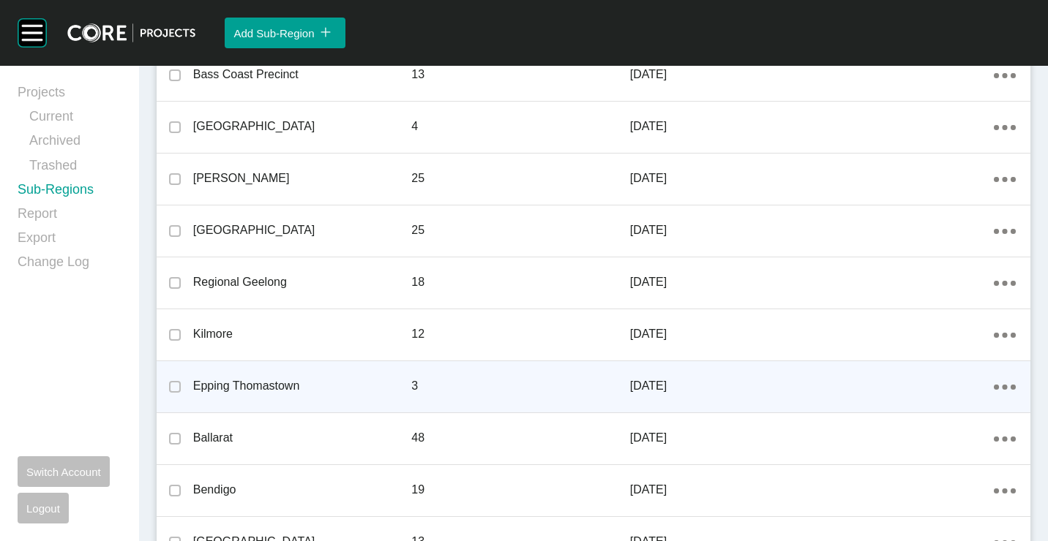
drag, startPoint x: 44, startPoint y: 93, endPoint x: 233, endPoint y: 44, distance: 195.0
click at [44, 93] on link "Projects" at bounding box center [70, 95] width 104 height 24
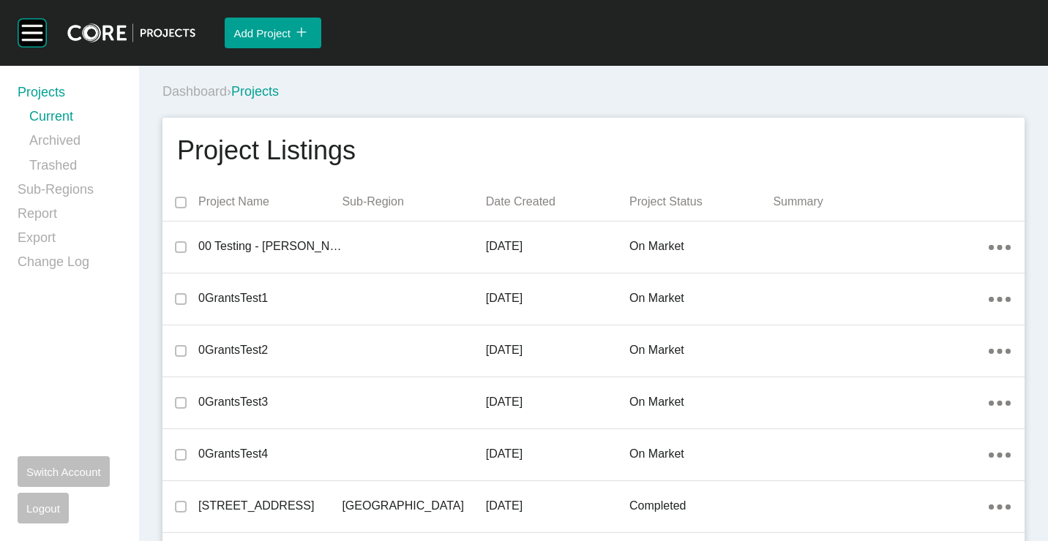
scroll to position [7872, 0]
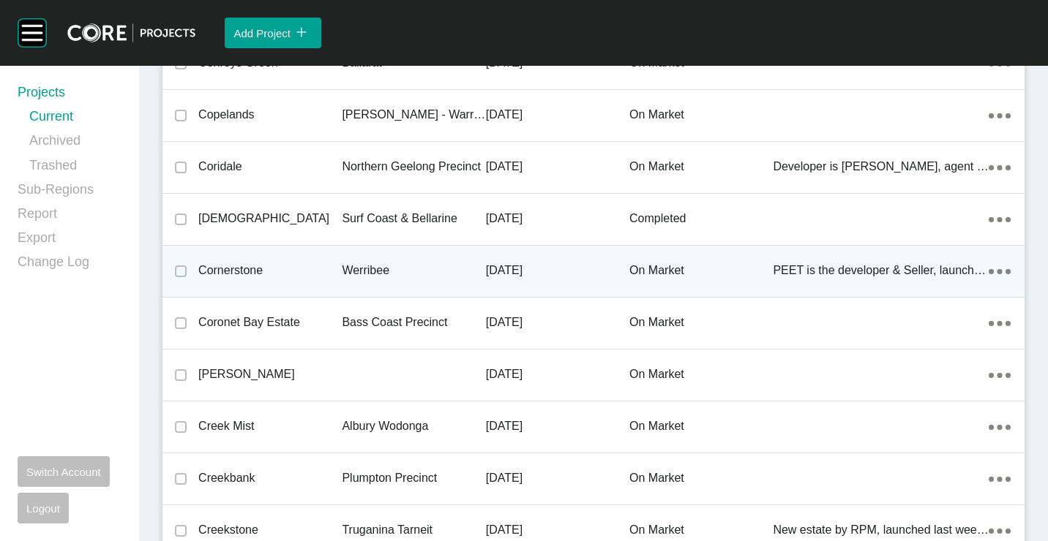
click at [277, 251] on div "Cornerstone" at bounding box center [269, 270] width 143 height 45
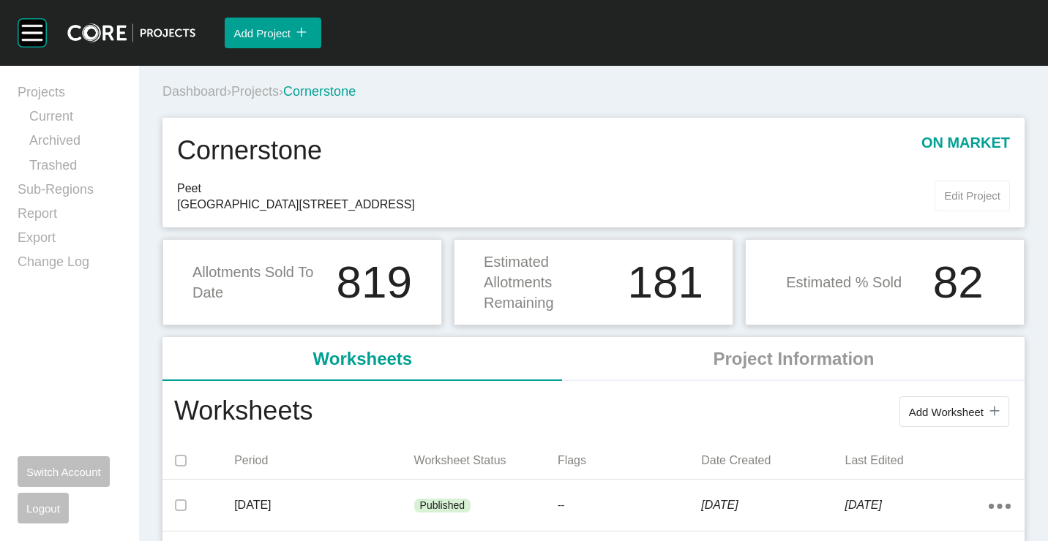
click at [958, 181] on button "Edit Project" at bounding box center [971, 196] width 75 height 31
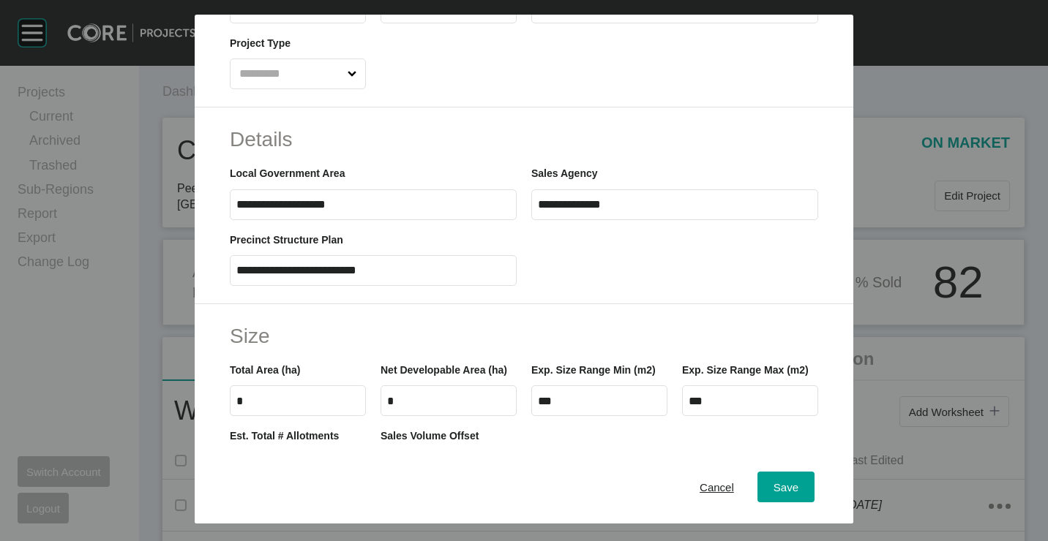
scroll to position [512, 0]
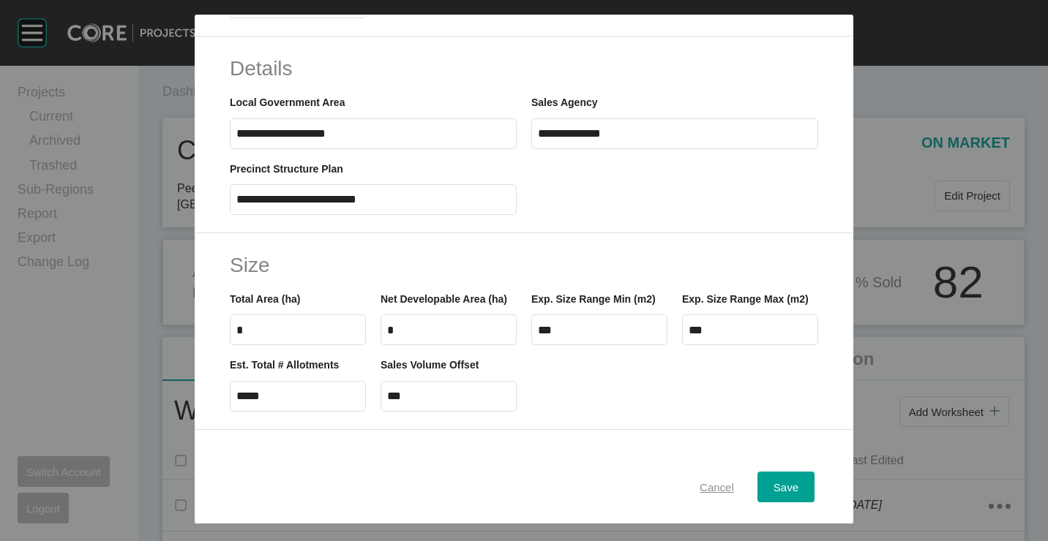
click at [712, 498] on button "Cancel" at bounding box center [716, 487] width 67 height 31
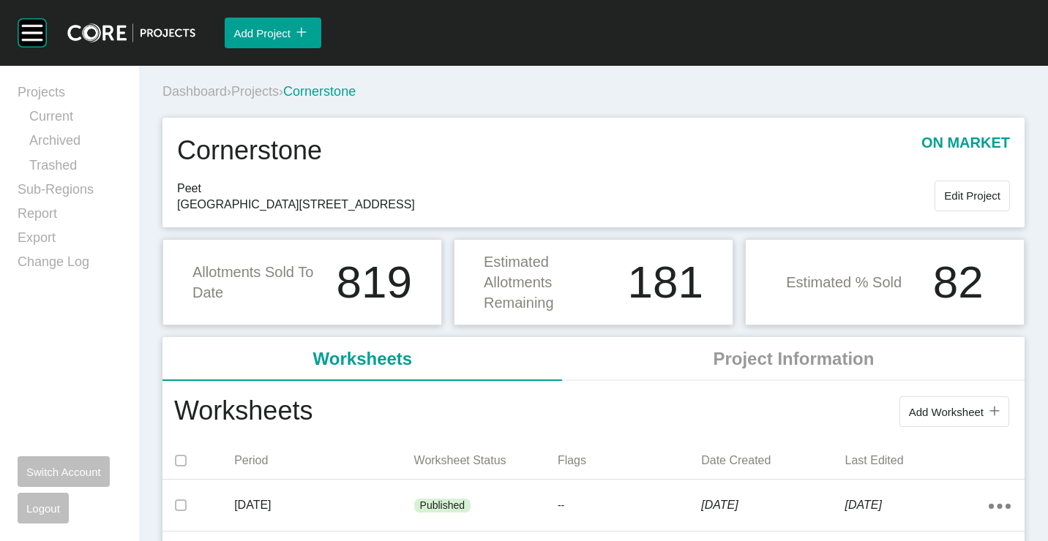
click at [260, 97] on span "Projects" at bounding box center [255, 91] width 48 height 15
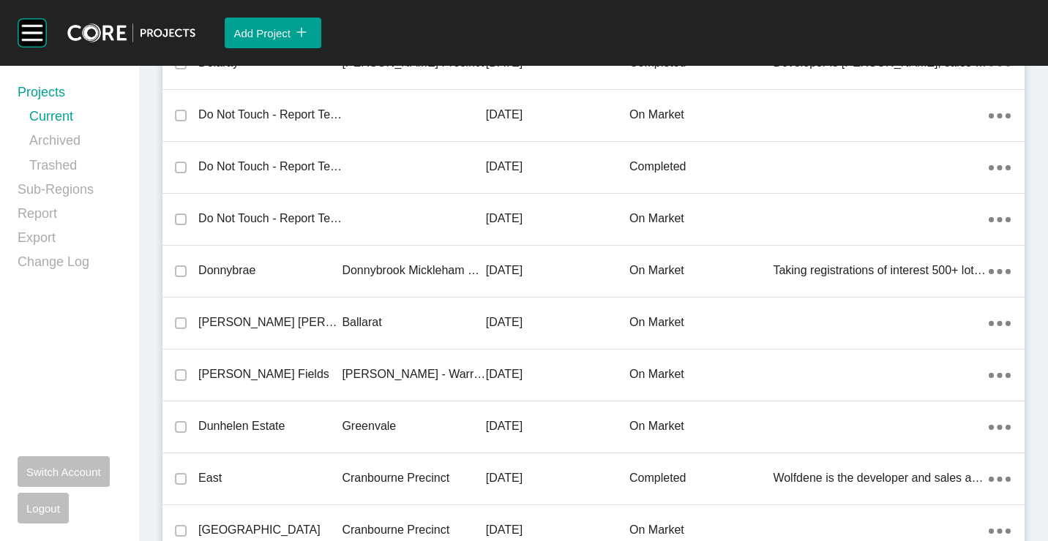
scroll to position [19041, 0]
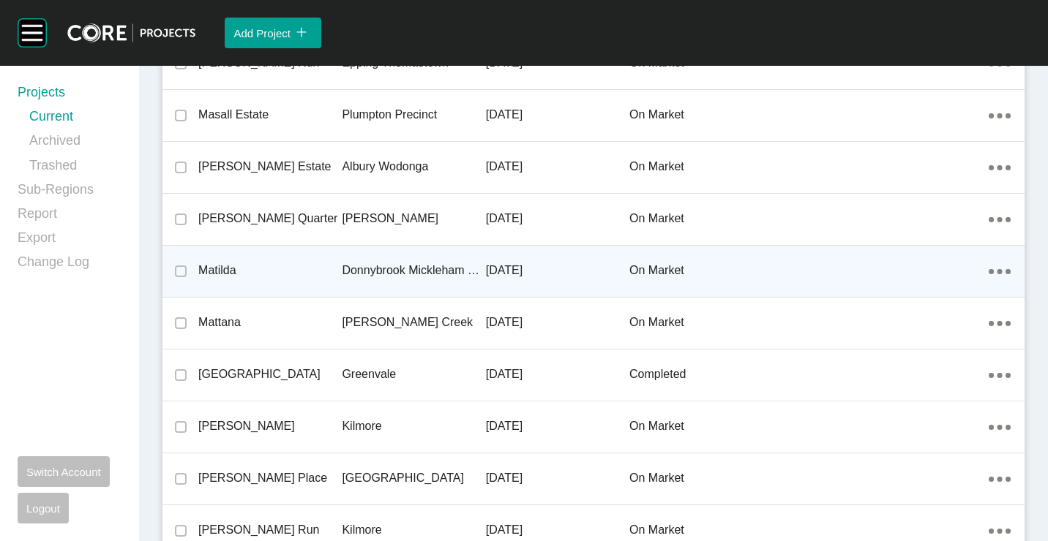
click at [293, 266] on p "Matilda" at bounding box center [269, 271] width 143 height 16
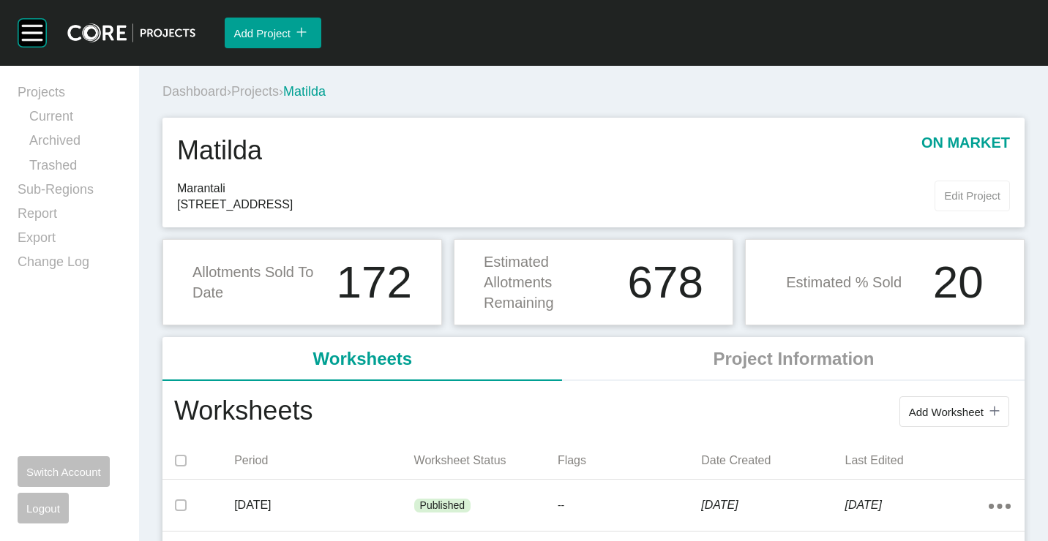
click at [955, 198] on span "Edit Project" at bounding box center [972, 195] width 56 height 12
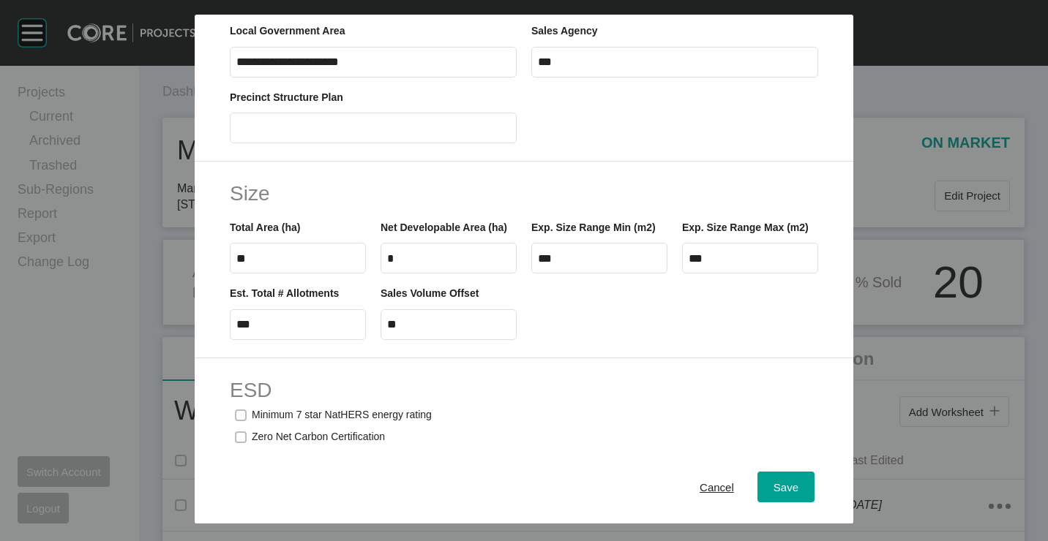
scroll to position [585, 0]
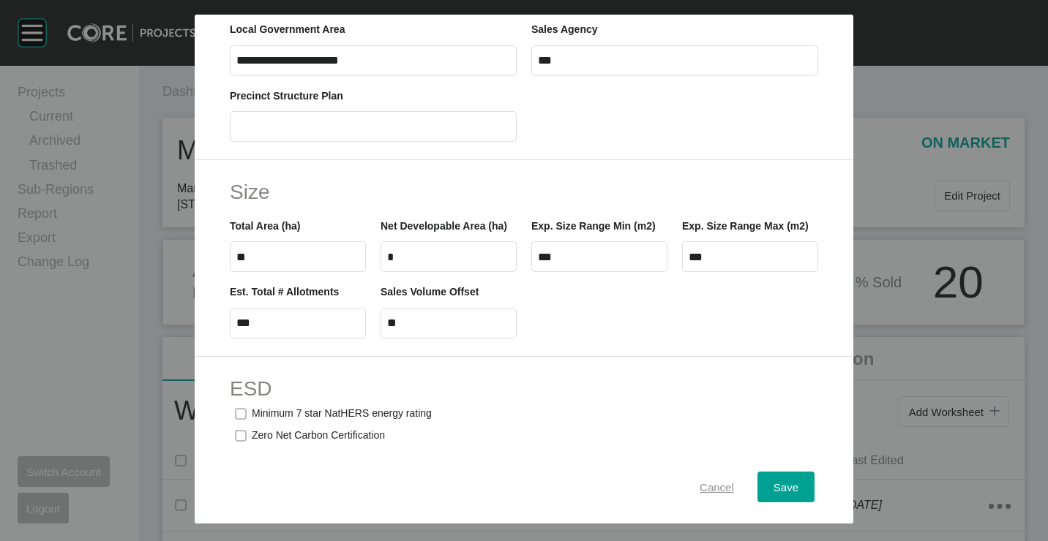
click at [699, 486] on span "Cancel" at bounding box center [716, 487] width 34 height 12
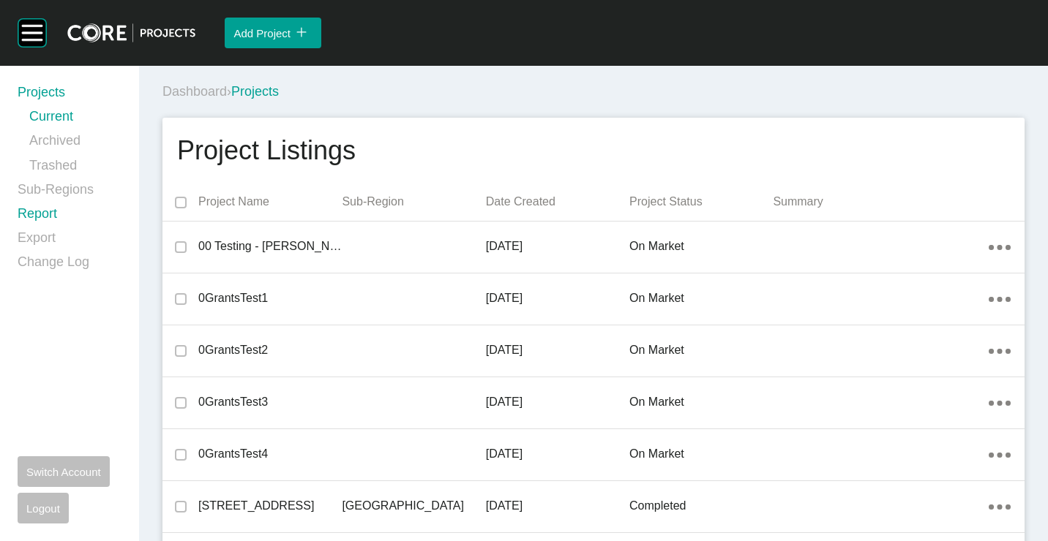
click at [37, 210] on link "Report" at bounding box center [70, 217] width 104 height 24
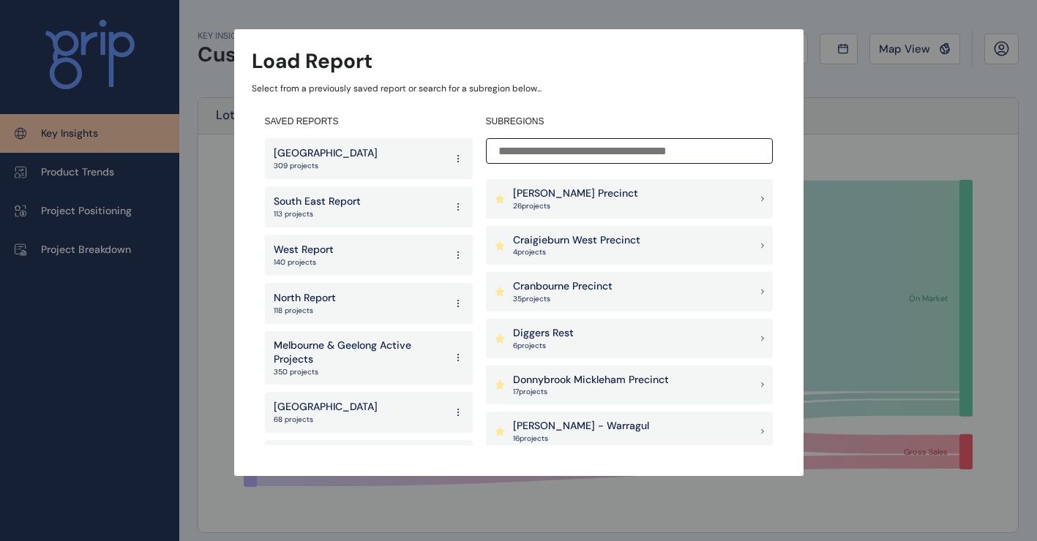
scroll to position [512, 0]
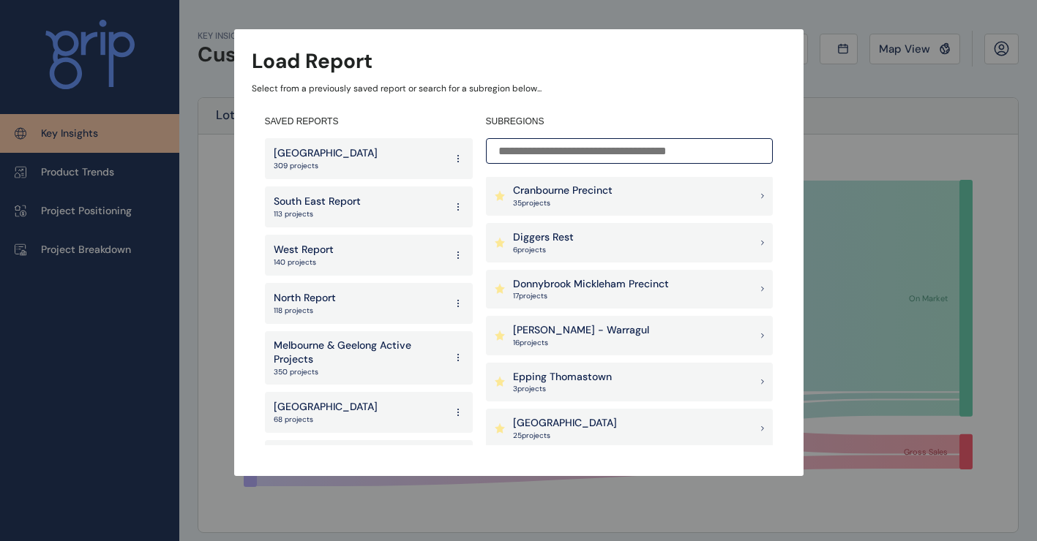
click at [575, 334] on p "[PERSON_NAME] - Warragul" at bounding box center [581, 330] width 136 height 15
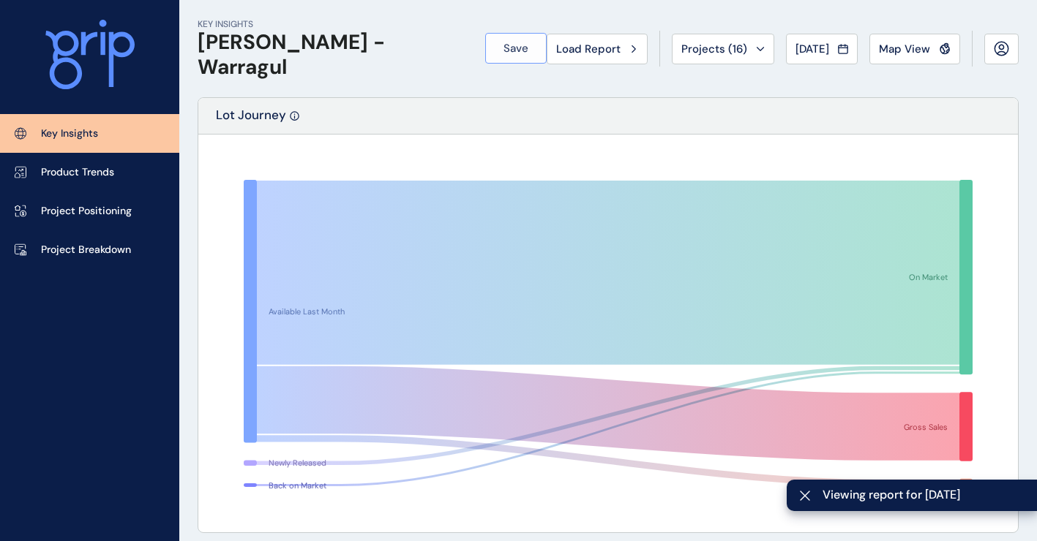
click at [503, 47] on span "Save" at bounding box center [515, 48] width 25 height 15
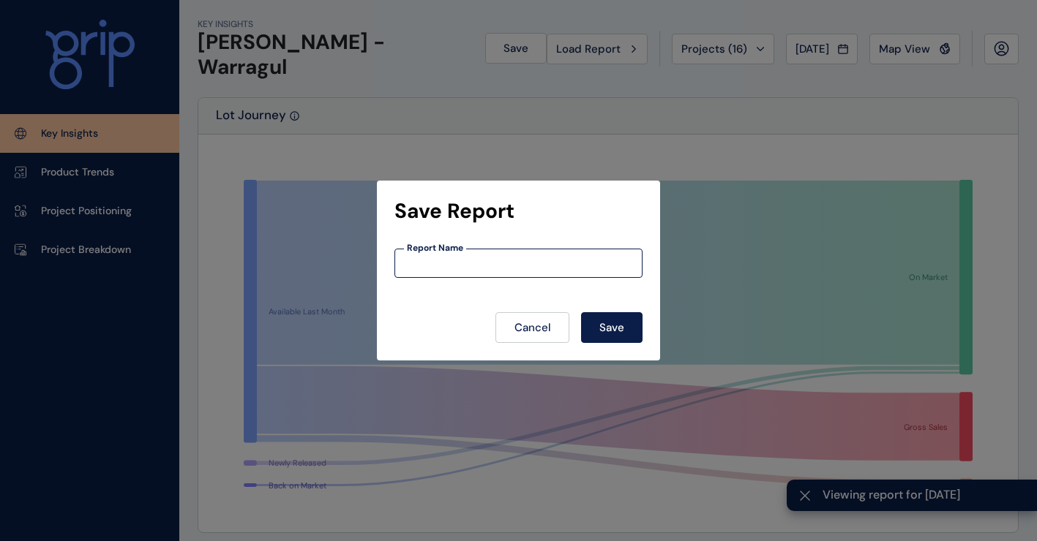
click at [527, 264] on input at bounding box center [518, 264] width 247 height 12
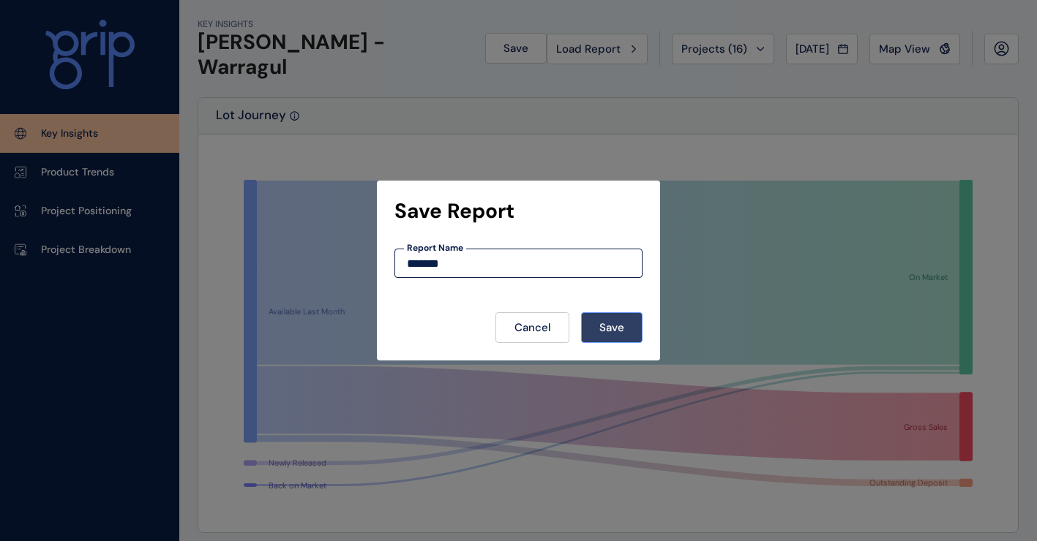
type input "******"
click at [616, 328] on span "Save" at bounding box center [611, 327] width 25 height 15
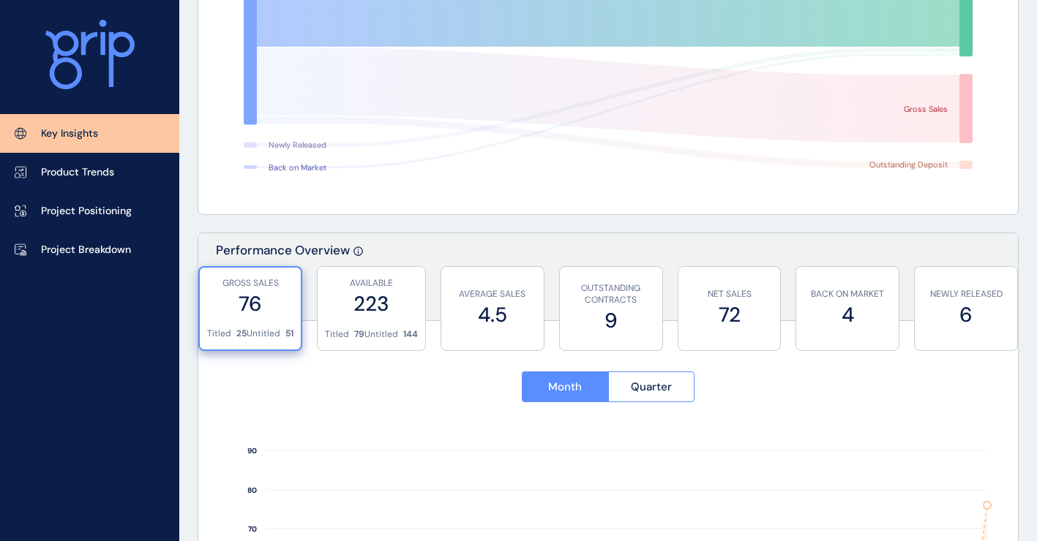
scroll to position [439, 0]
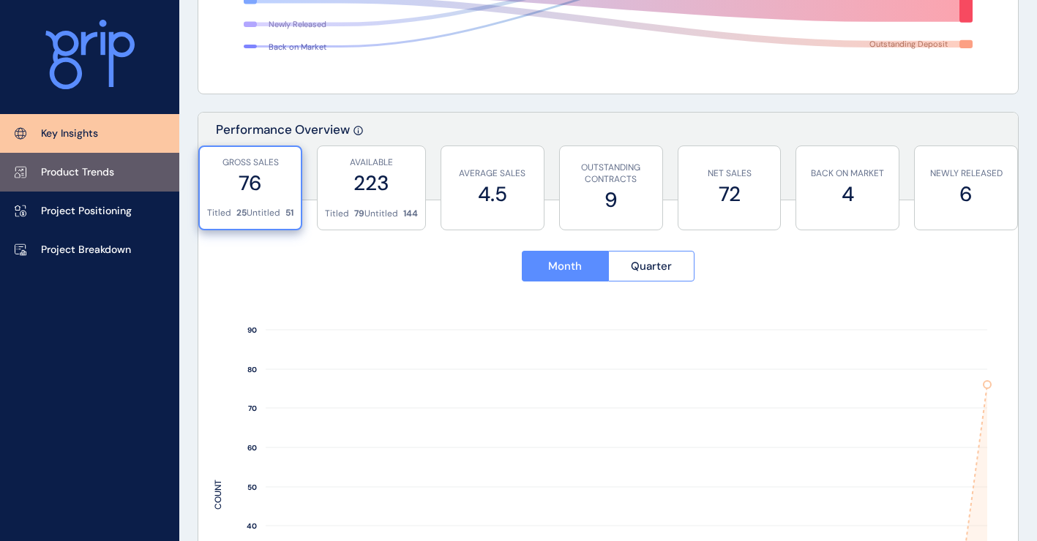
drag, startPoint x: 92, startPoint y: 170, endPoint x: 92, endPoint y: 180, distance: 9.5
click at [92, 170] on p "Product Trends" at bounding box center [77, 172] width 73 height 15
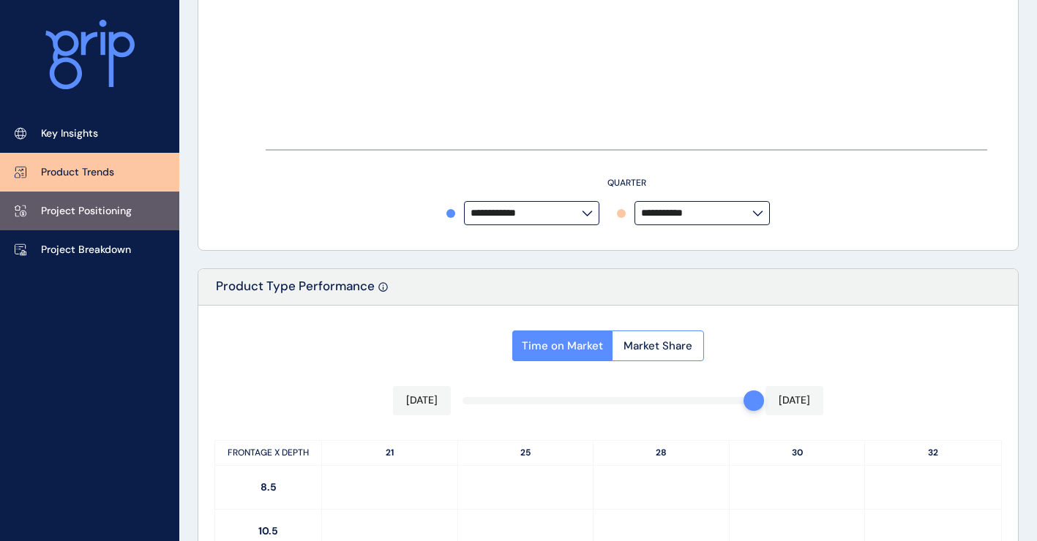
type input "*********"
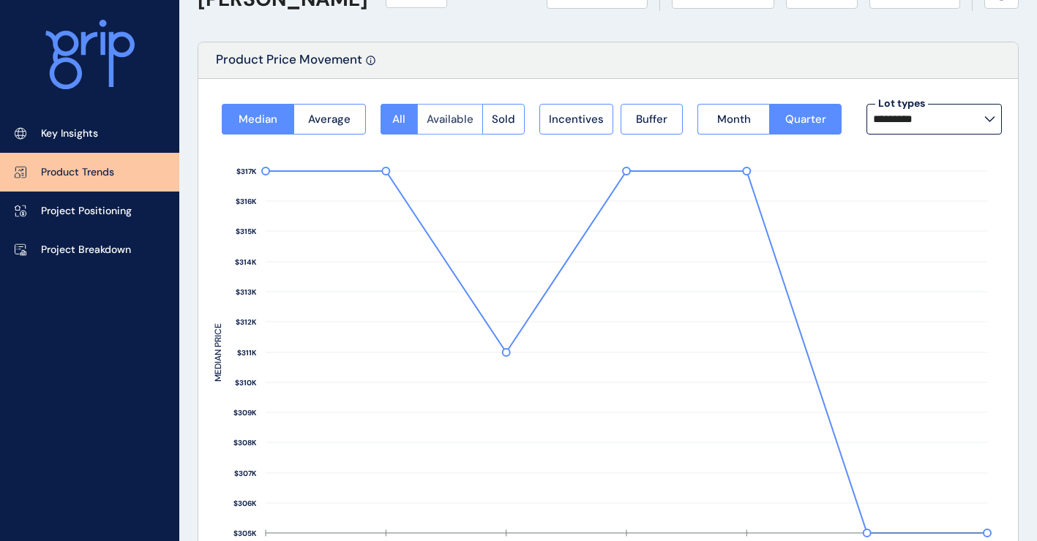
scroll to position [73, 0]
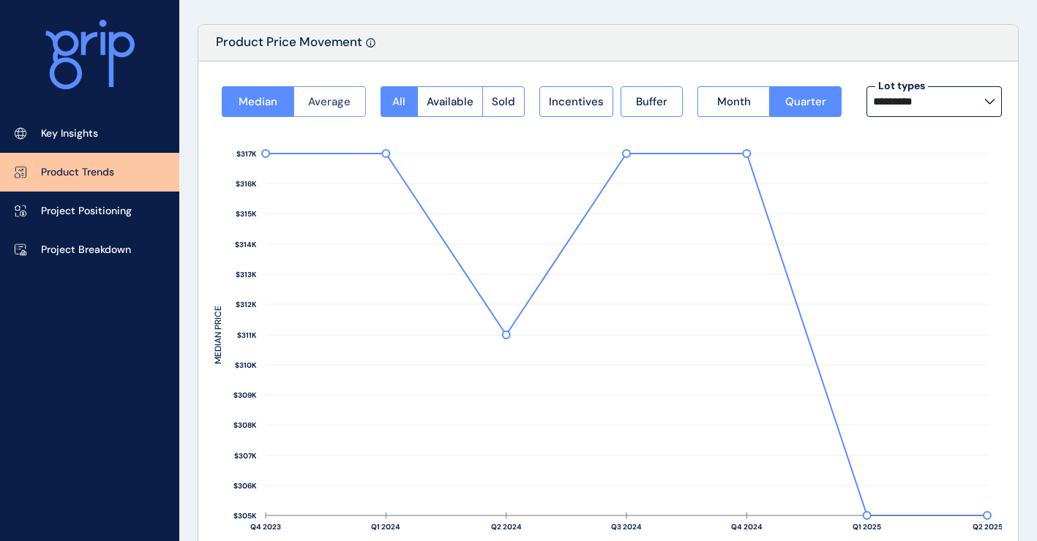
click at [348, 97] on span "Average" at bounding box center [329, 101] width 42 height 15
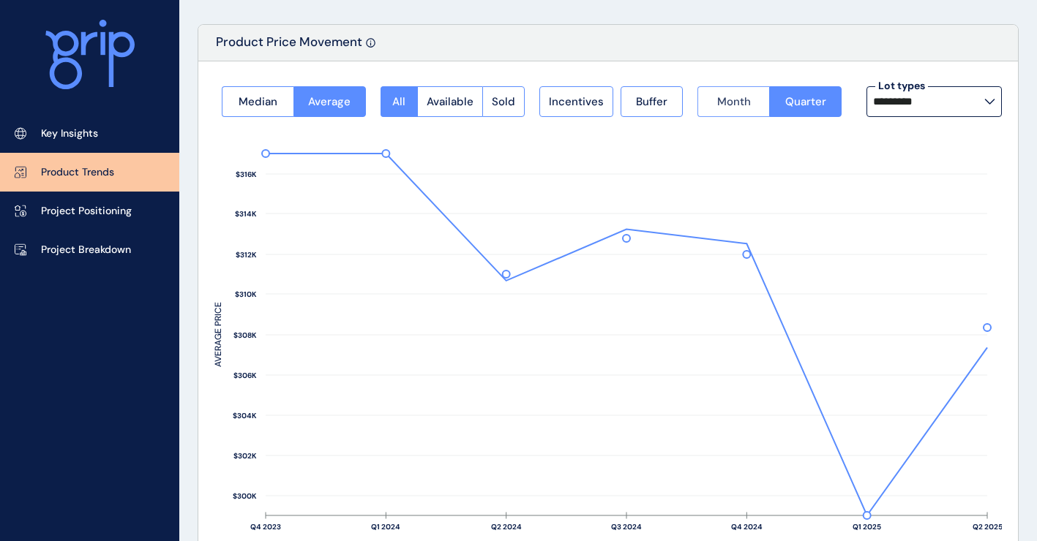
click at [730, 100] on span "Month" at bounding box center [734, 101] width 34 height 15
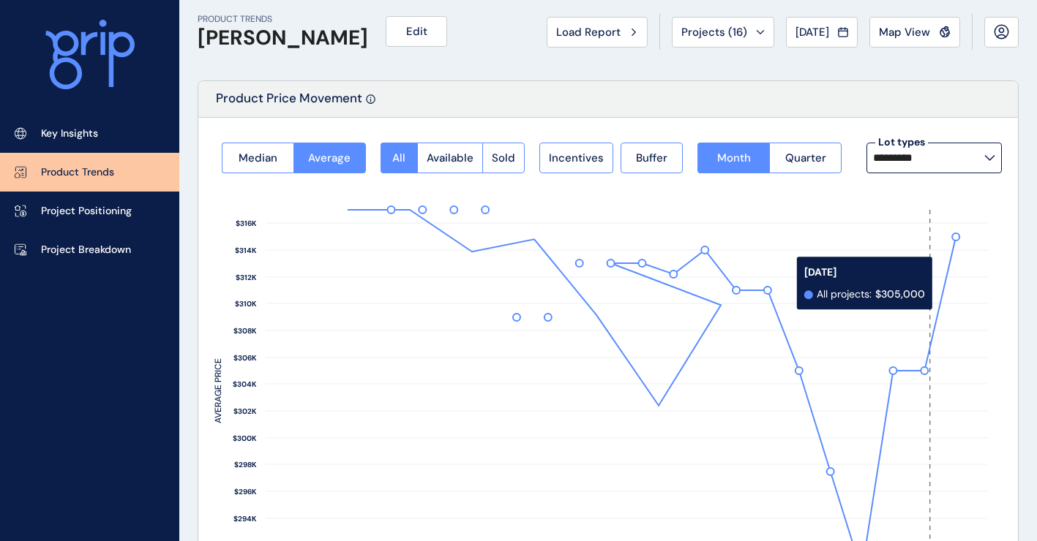
scroll to position [0, 0]
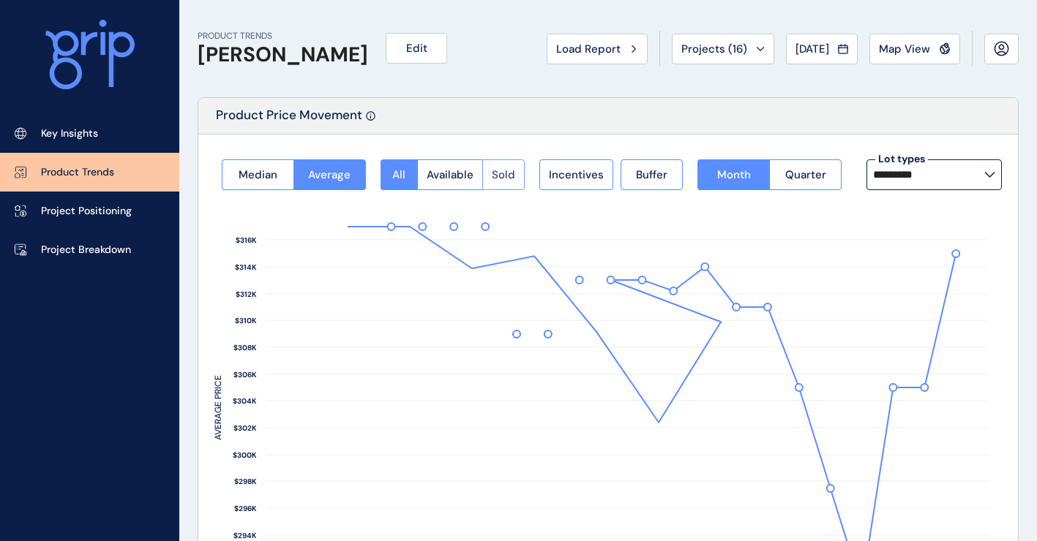
click at [498, 168] on span "Sold" at bounding box center [503, 175] width 23 height 15
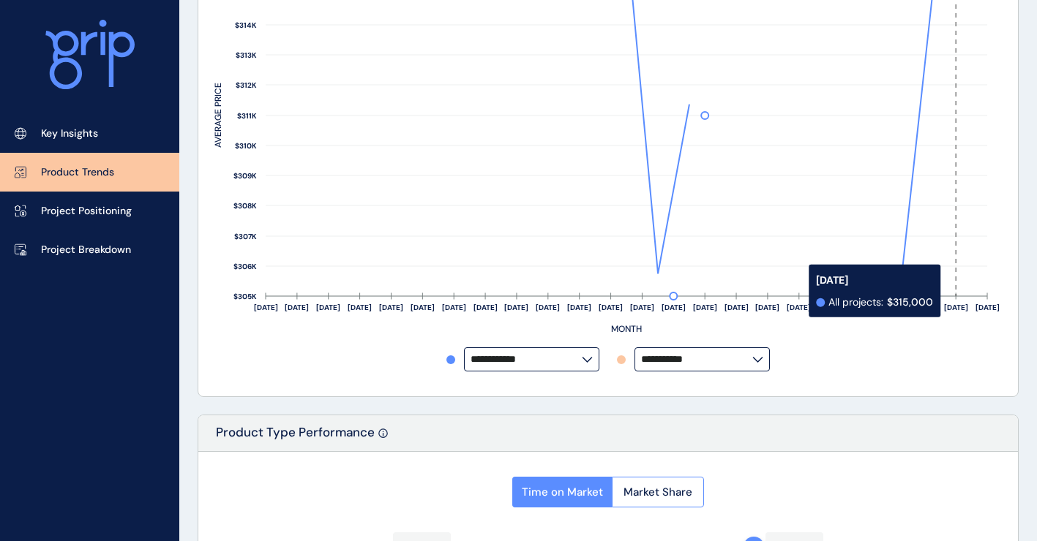
scroll to position [73, 0]
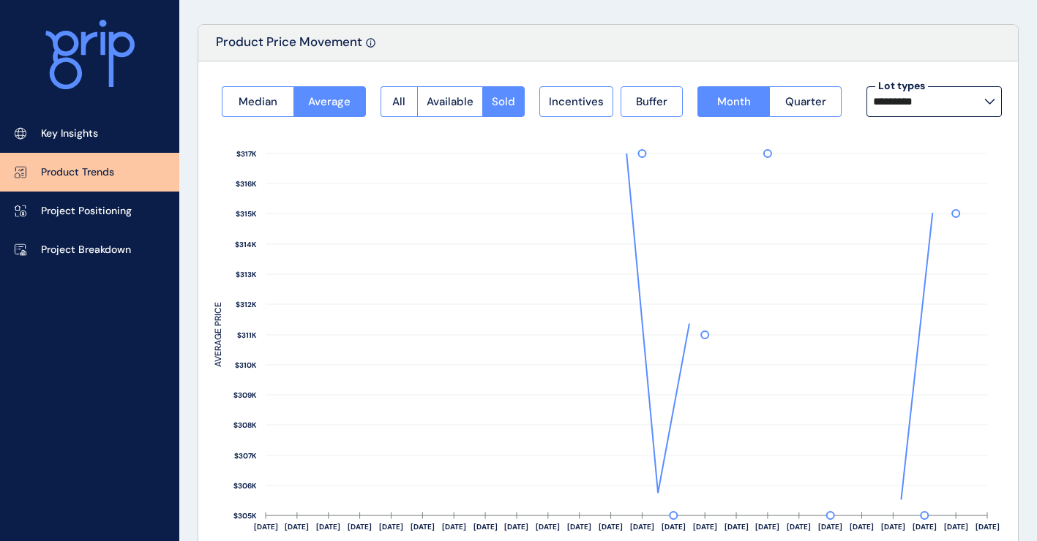
click at [947, 112] on label "*********" at bounding box center [933, 101] width 135 height 31
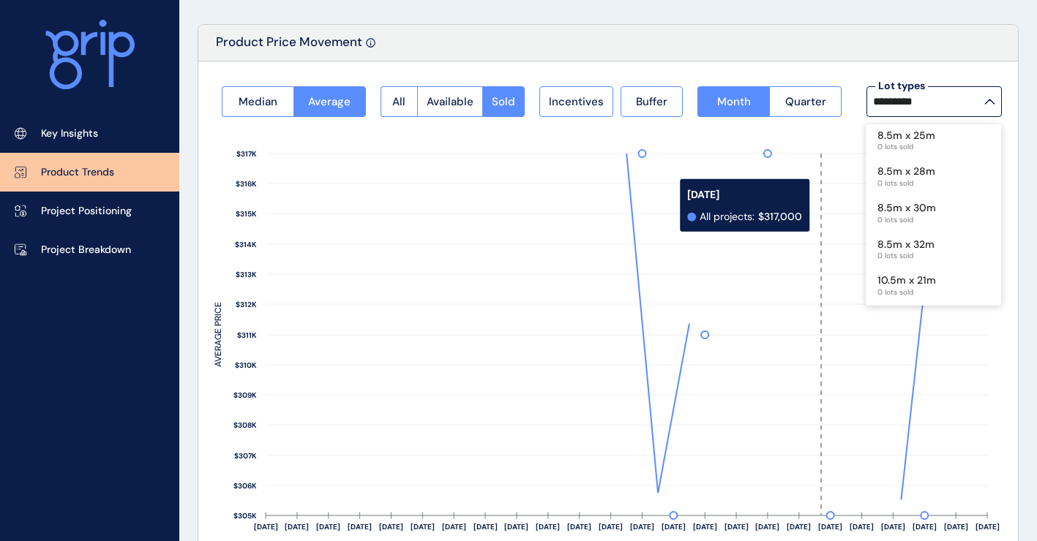
scroll to position [366, 0]
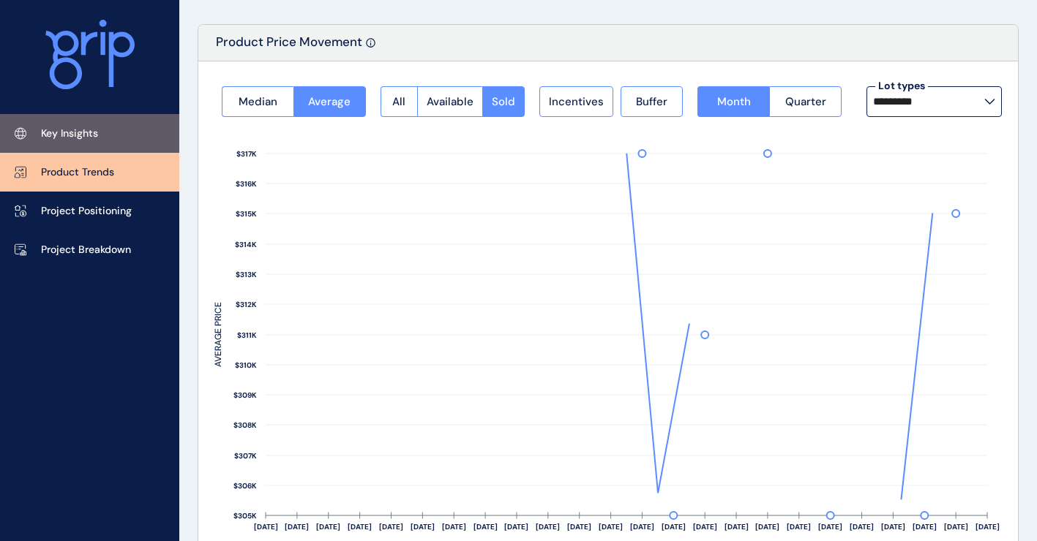
click at [116, 137] on link "Key Insights" at bounding box center [89, 133] width 179 height 39
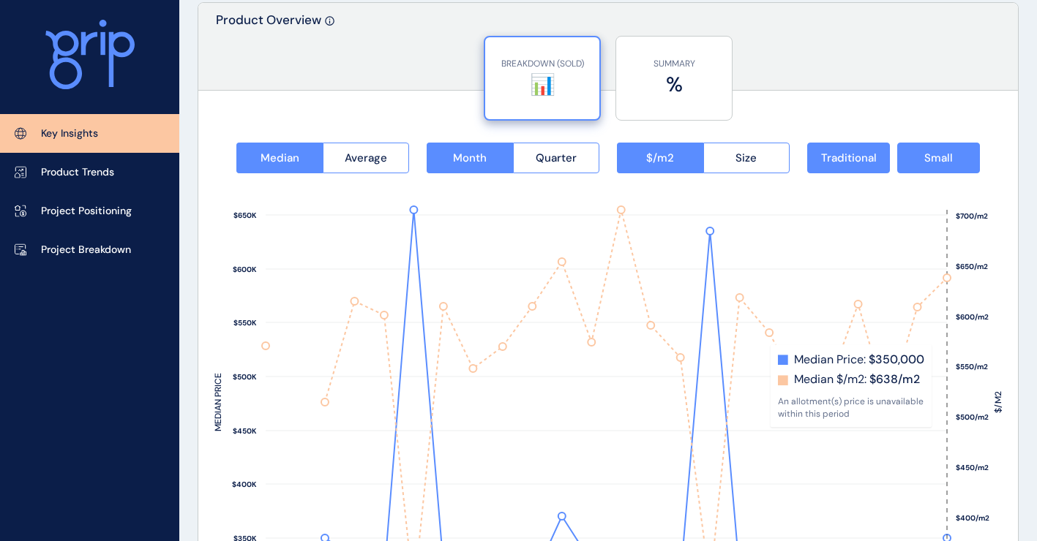
scroll to position [1829, 0]
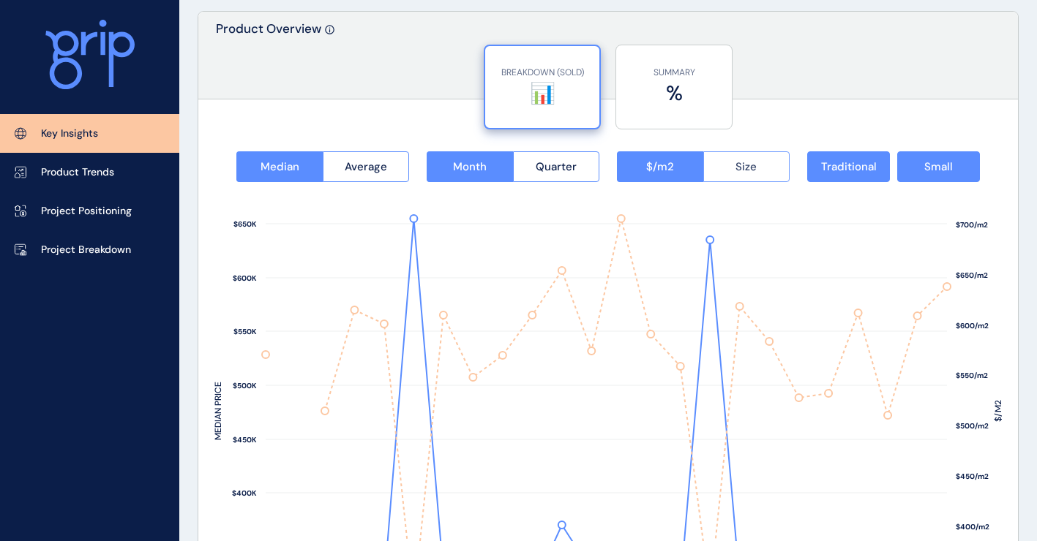
click at [746, 175] on button "Size" at bounding box center [746, 166] width 87 height 31
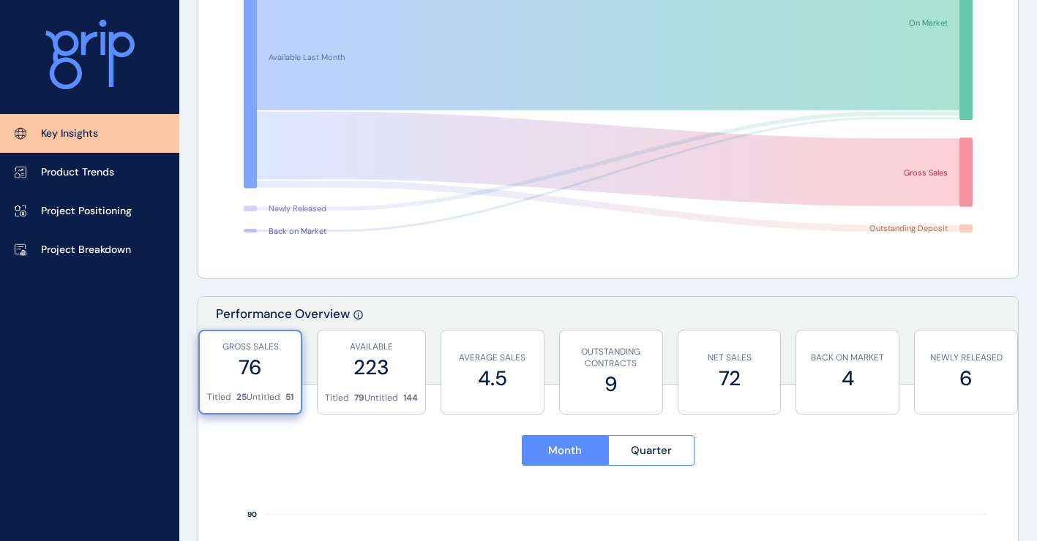
scroll to position [477, 0]
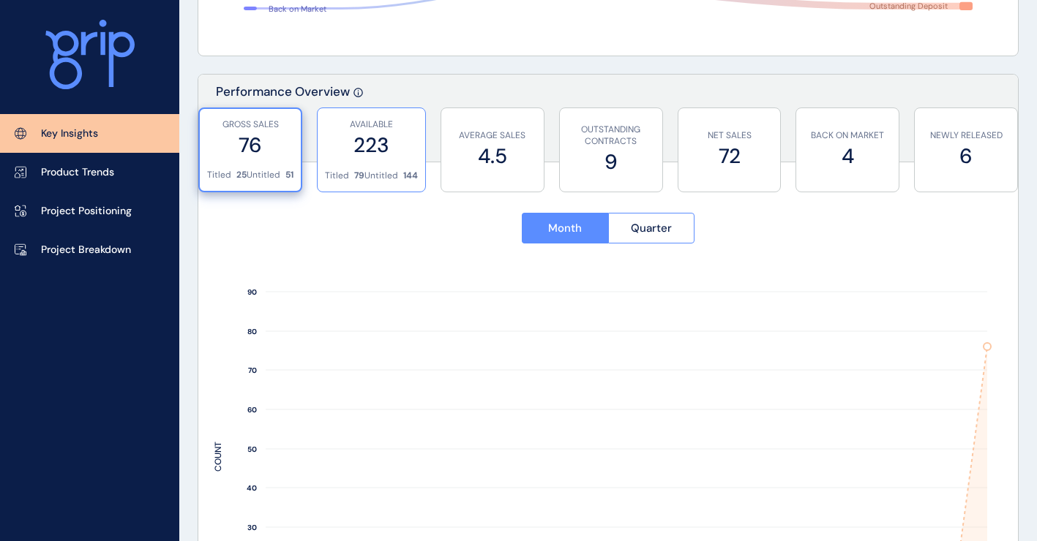
click at [346, 151] on label "223" at bounding box center [371, 145] width 93 height 29
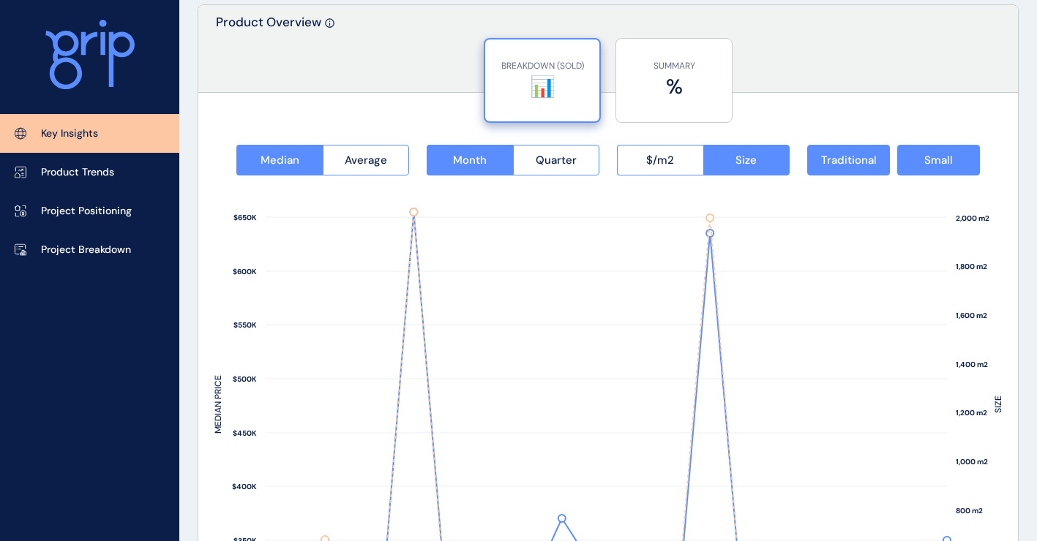
scroll to position [1940, 0]
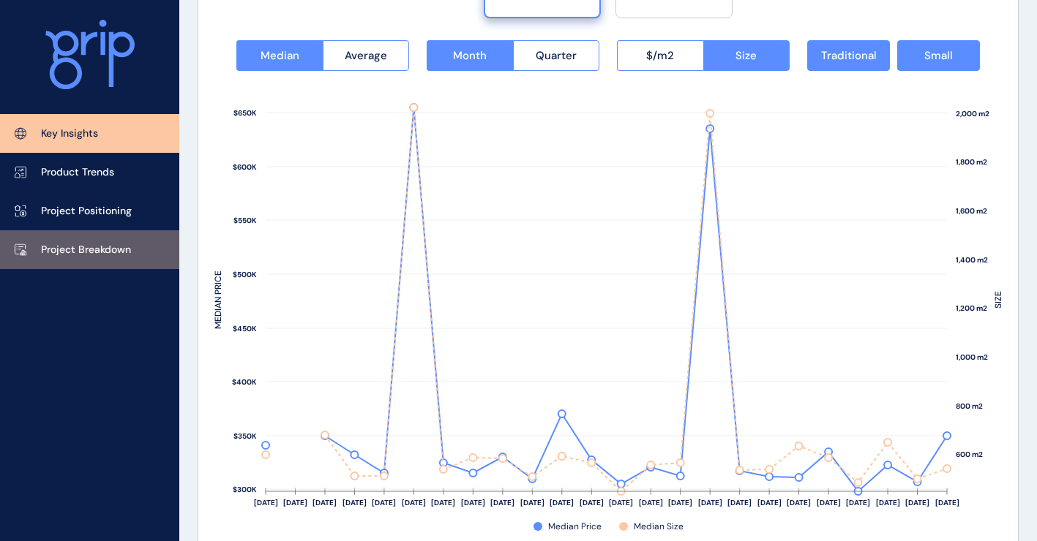
click at [106, 260] on link "Project Breakdown" at bounding box center [89, 249] width 179 height 39
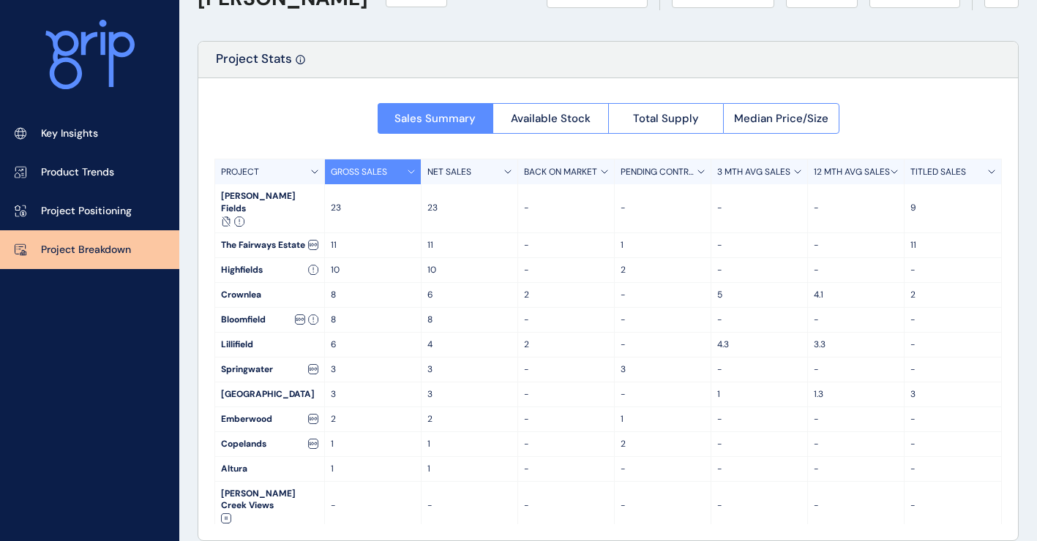
scroll to position [74, 0]
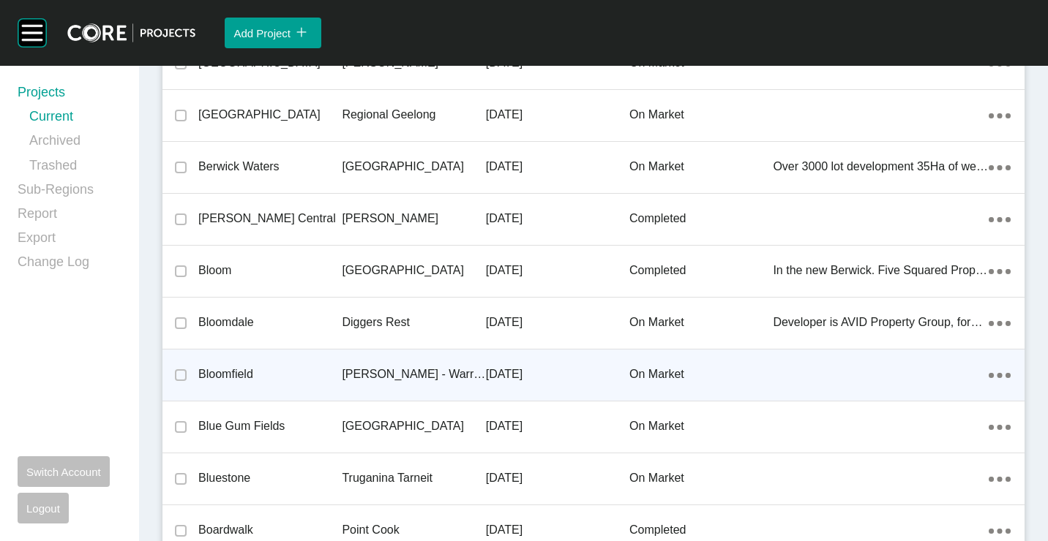
click at [360, 379] on p "[PERSON_NAME] - Warragul" at bounding box center [413, 375] width 143 height 16
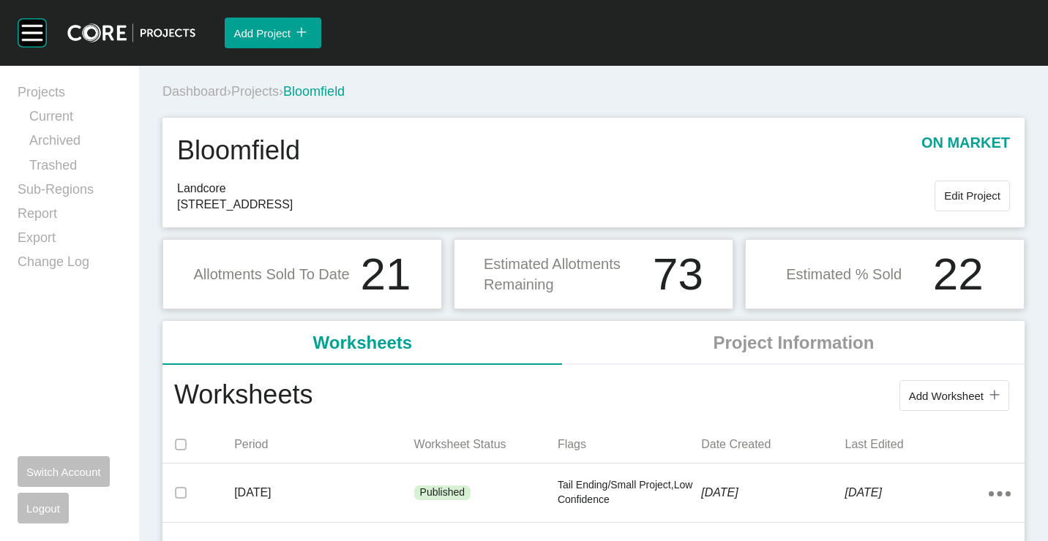
scroll to position [219, 0]
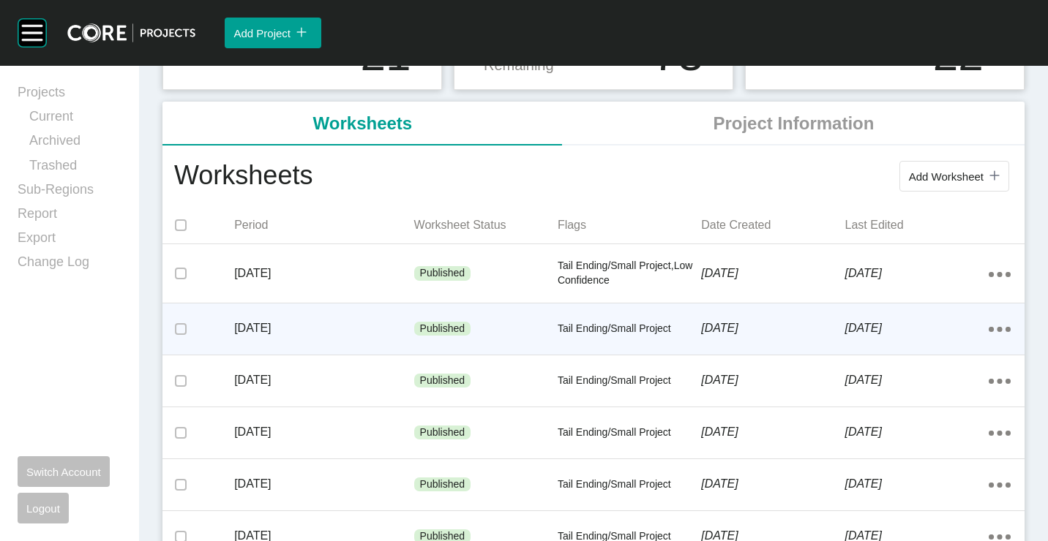
click at [354, 327] on p "June 2025" at bounding box center [323, 328] width 179 height 16
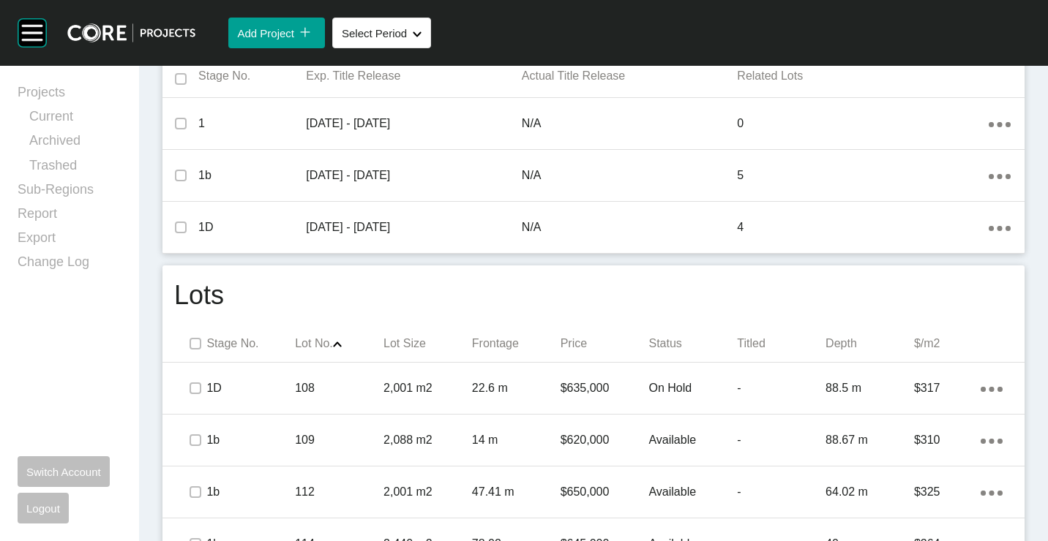
scroll to position [405, 0]
